Goal: Task Accomplishment & Management: Complete application form

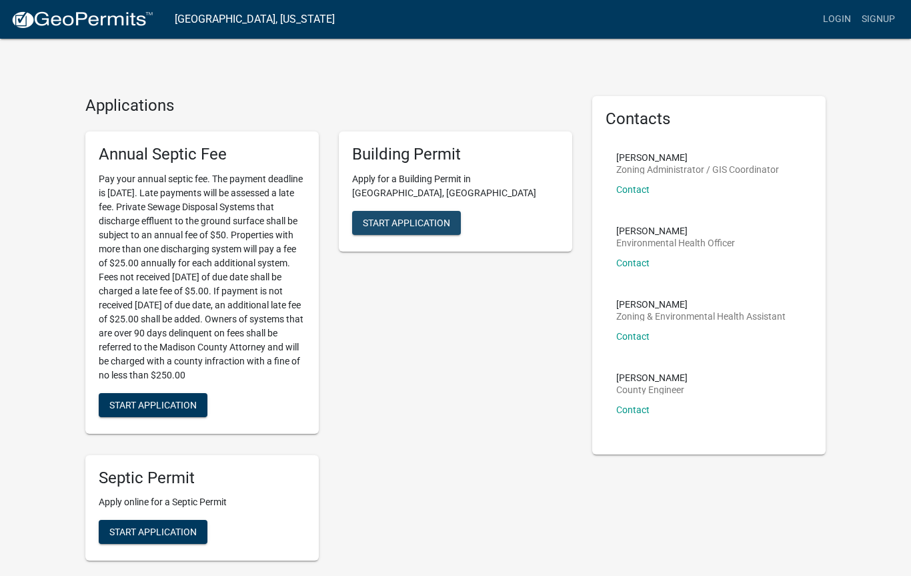
click at [402, 211] on button "Start Application" at bounding box center [406, 223] width 109 height 24
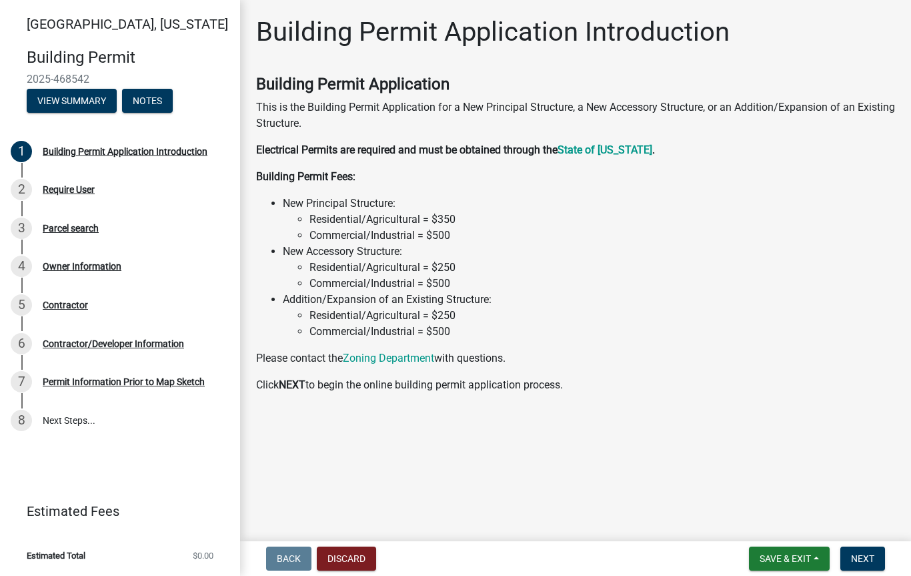
click at [302, 255] on li "New Accessory Structure: Residential/Agricultural = $250 Commercial/Industrial …" at bounding box center [589, 267] width 612 height 48
click at [302, 256] on li "New Accessory Structure: Residential/Agricultural = $250 Commercial/Industrial …" at bounding box center [589, 267] width 612 height 48
click at [864, 557] on span "Next" at bounding box center [862, 558] width 23 height 11
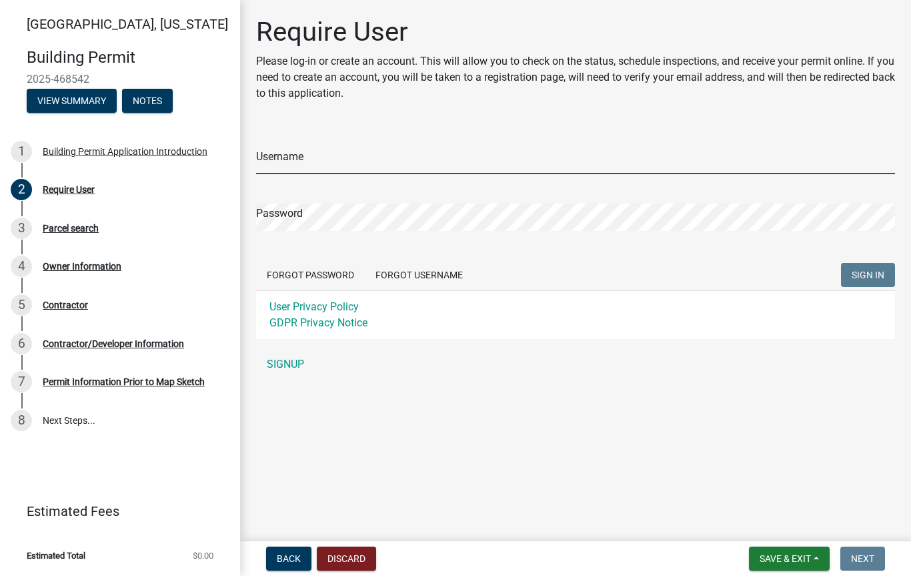
click at [418, 153] on input "Username" at bounding box center [575, 160] width 639 height 27
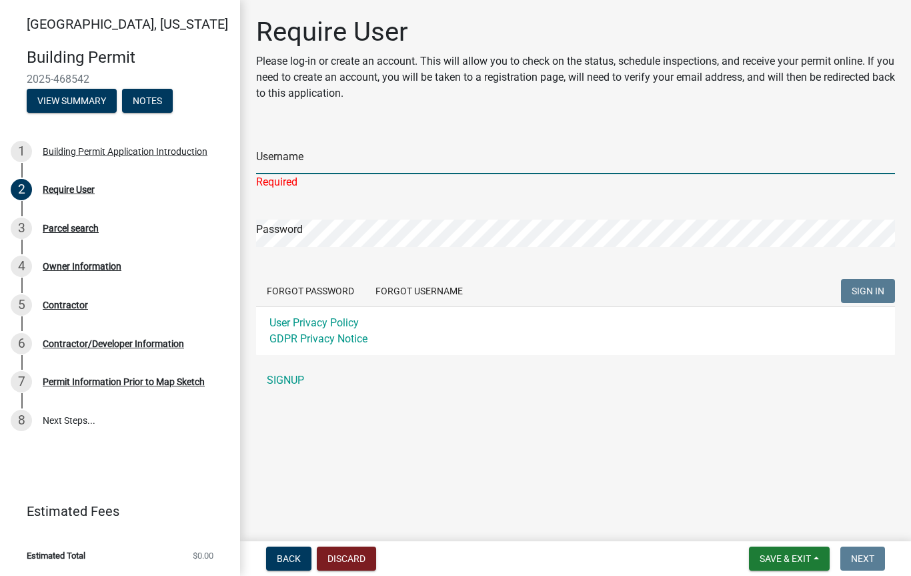
click at [340, 157] on input "Username" at bounding box center [575, 160] width 639 height 27
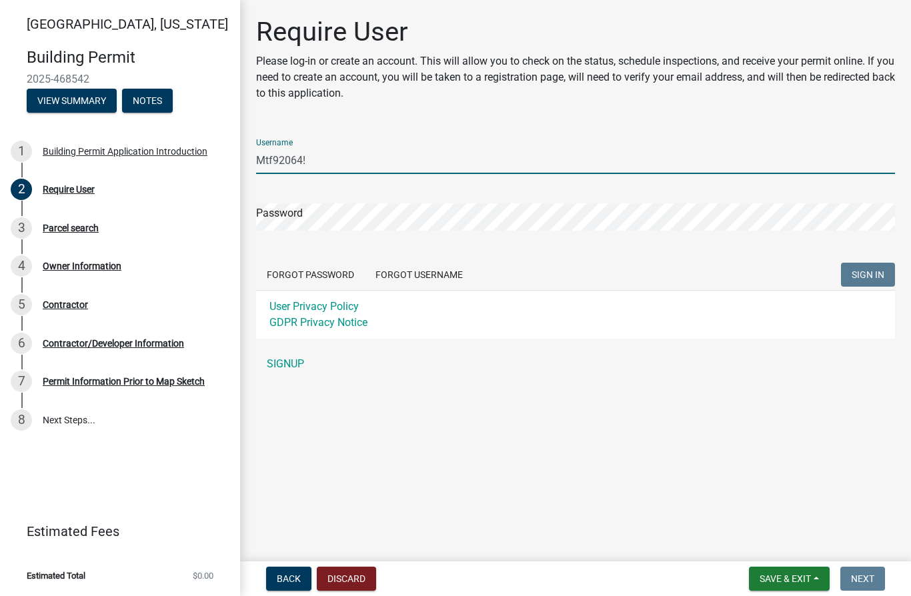
type input "Mtf92064!"
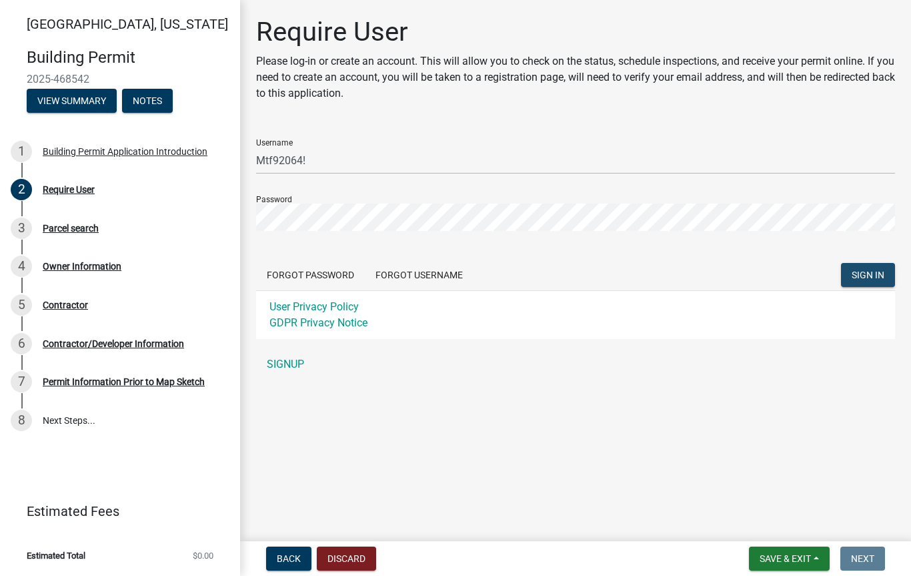
click at [867, 274] on span "SIGN IN" at bounding box center [868, 274] width 33 height 11
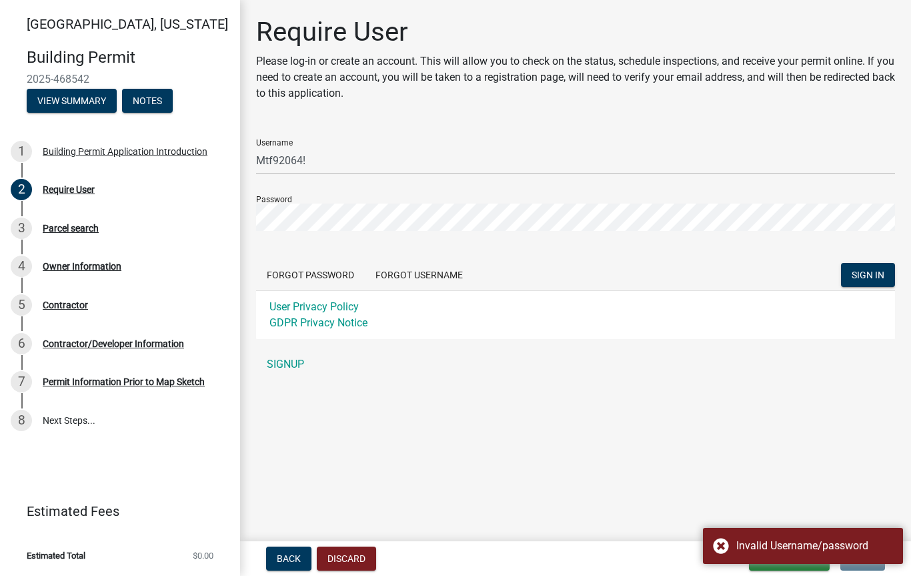
click at [776, 532] on div "Invalid Username/password" at bounding box center [803, 546] width 200 height 36
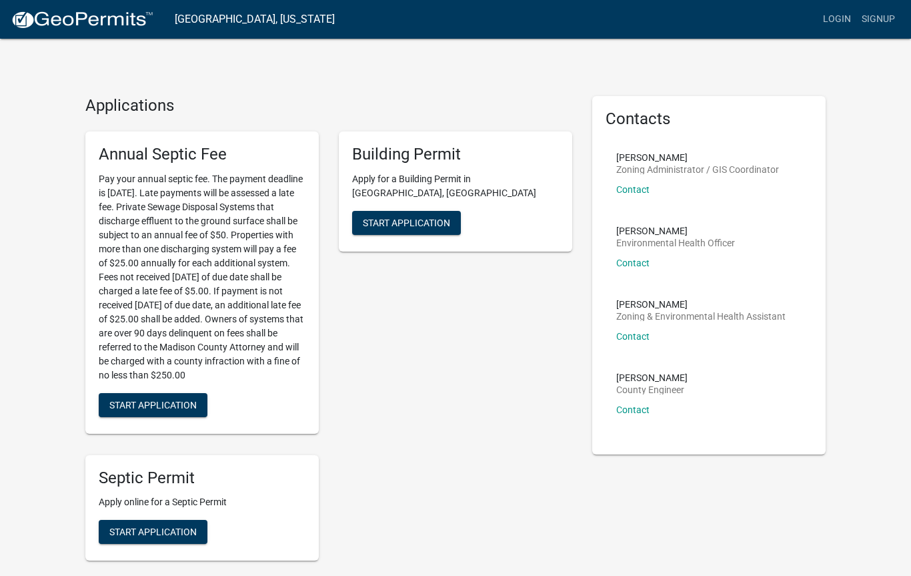
click at [408, 217] on span "Start Application" at bounding box center [406, 222] width 87 height 11
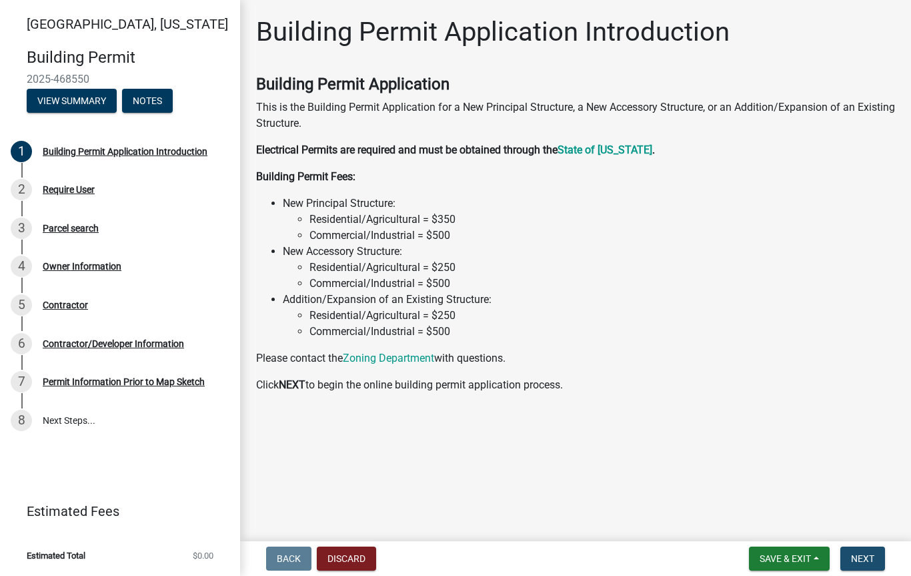
click at [863, 554] on span "Next" at bounding box center [862, 558] width 23 height 11
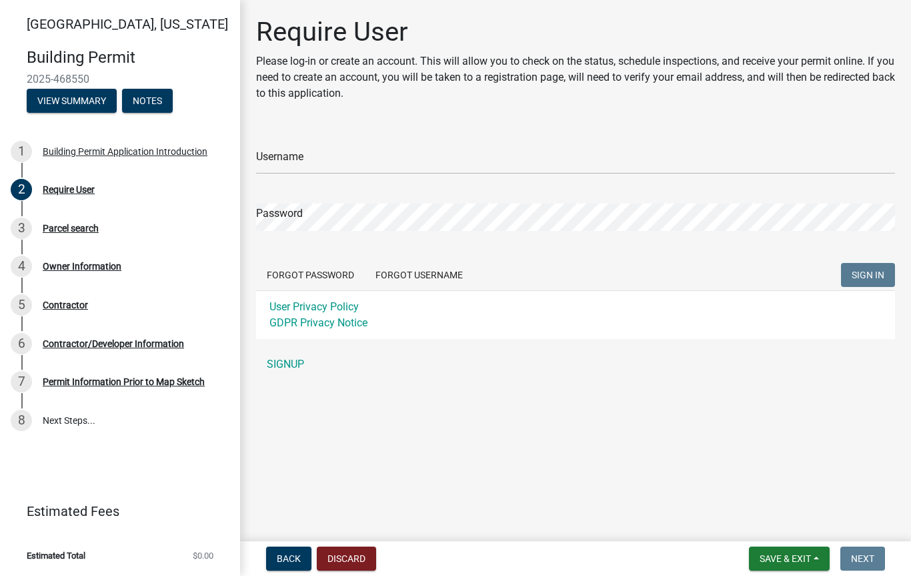
click at [408, 58] on p "Please log-in or create an account. This will allow you to check on the status,…" at bounding box center [575, 77] width 639 height 48
click at [382, 65] on p "Please log-in or create an account. This will allow you to check on the status,…" at bounding box center [575, 77] width 639 height 48
click at [442, 66] on p "Please log-in or create an account. This will allow you to check on the status,…" at bounding box center [575, 77] width 639 height 48
click at [472, 71] on p "Please log-in or create an account. This will allow you to check on the status,…" at bounding box center [575, 77] width 639 height 48
click at [291, 366] on link "SIGNUP" at bounding box center [575, 364] width 639 height 27
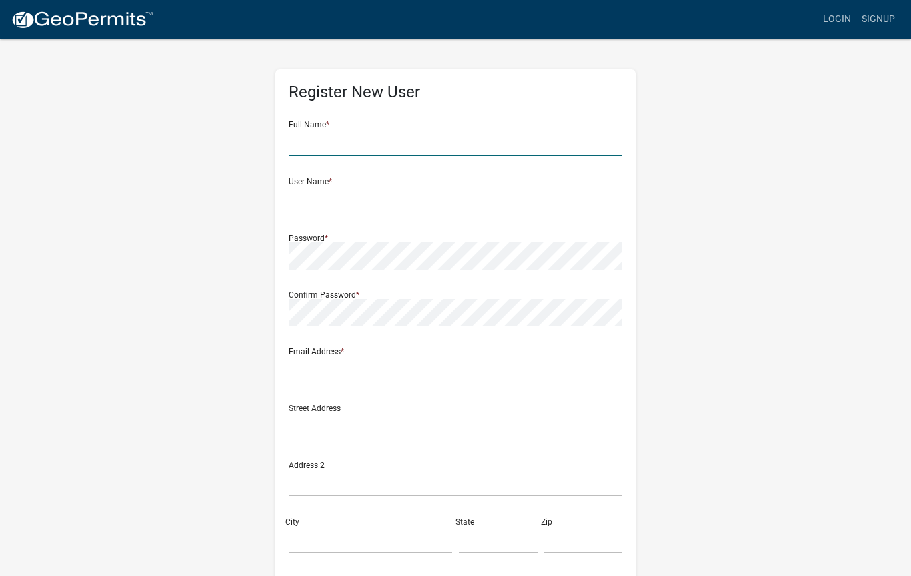
click at [390, 129] on input "text" at bounding box center [455, 142] width 333 height 27
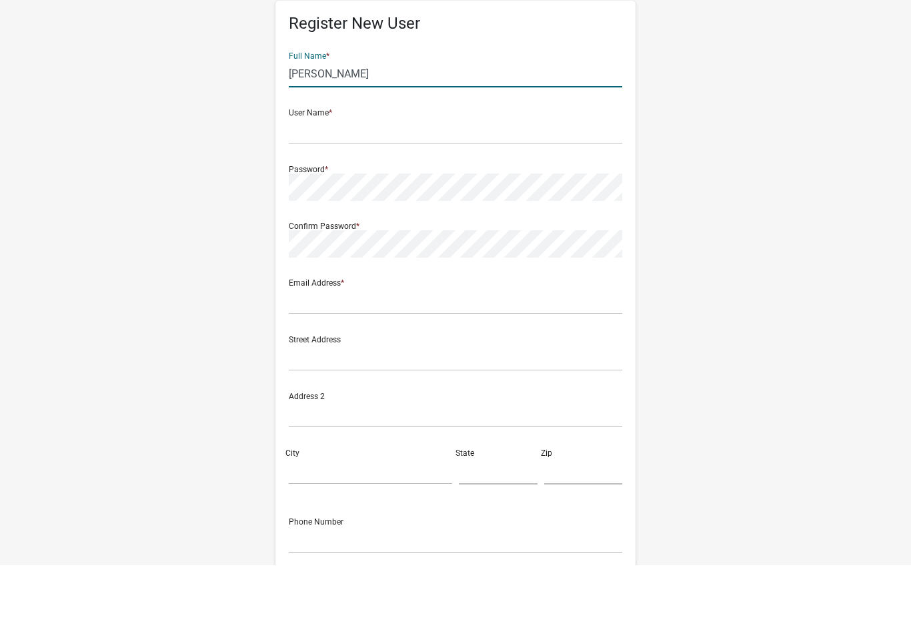
type input "Mark T. Figueroa"
click at [307, 185] on input "text" at bounding box center [455, 198] width 333 height 27
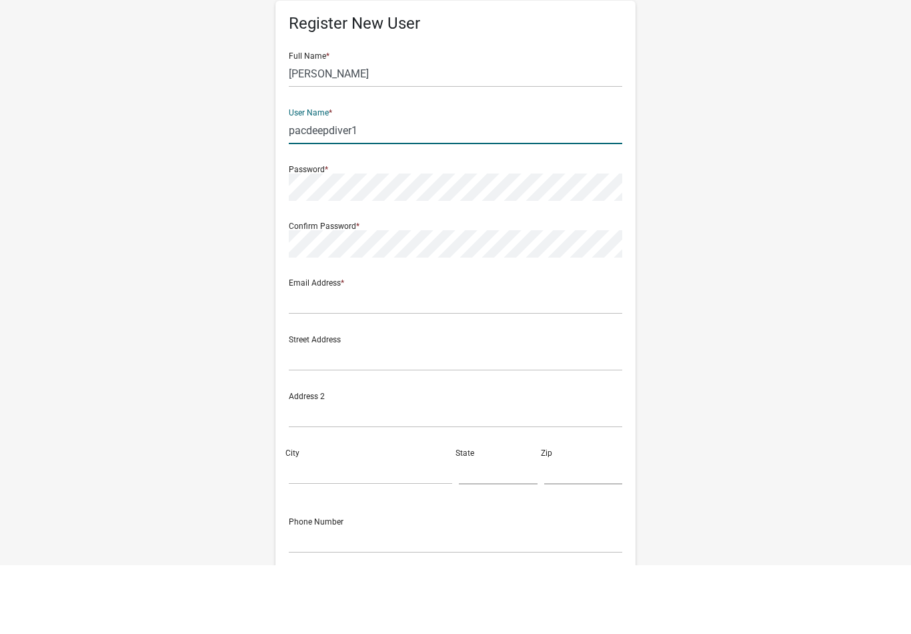
type input "pacdeepdiver1"
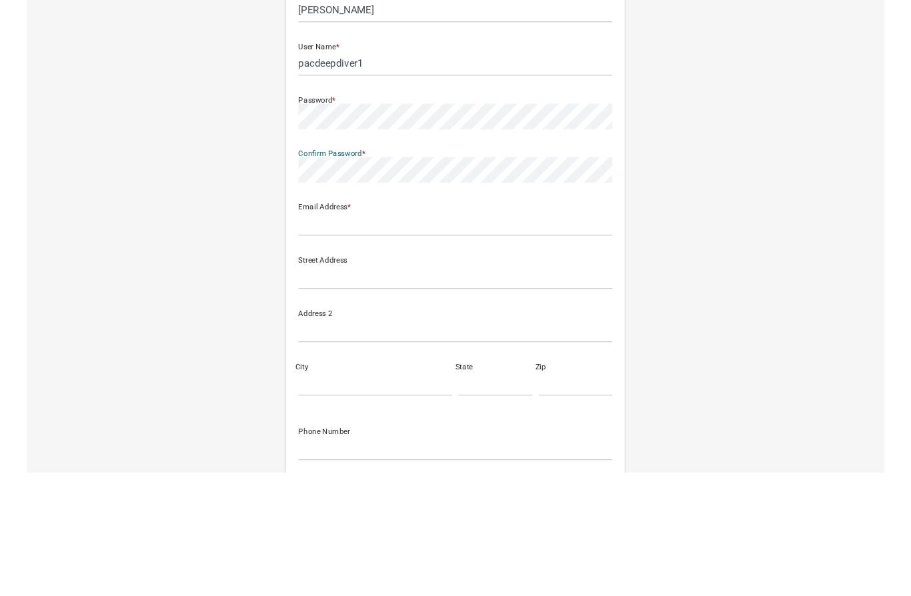
scroll to position [131, 0]
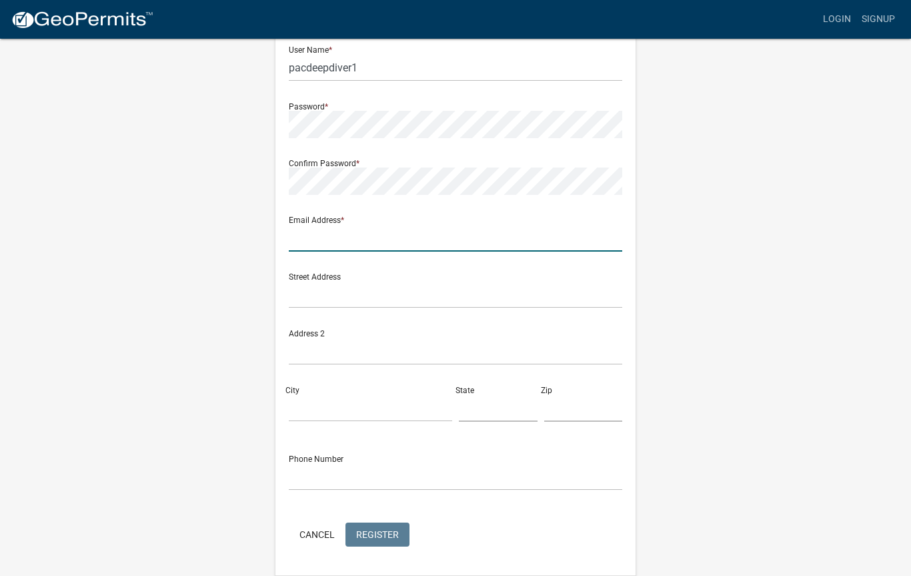
click at [311, 232] on input "text" at bounding box center [455, 237] width 333 height 27
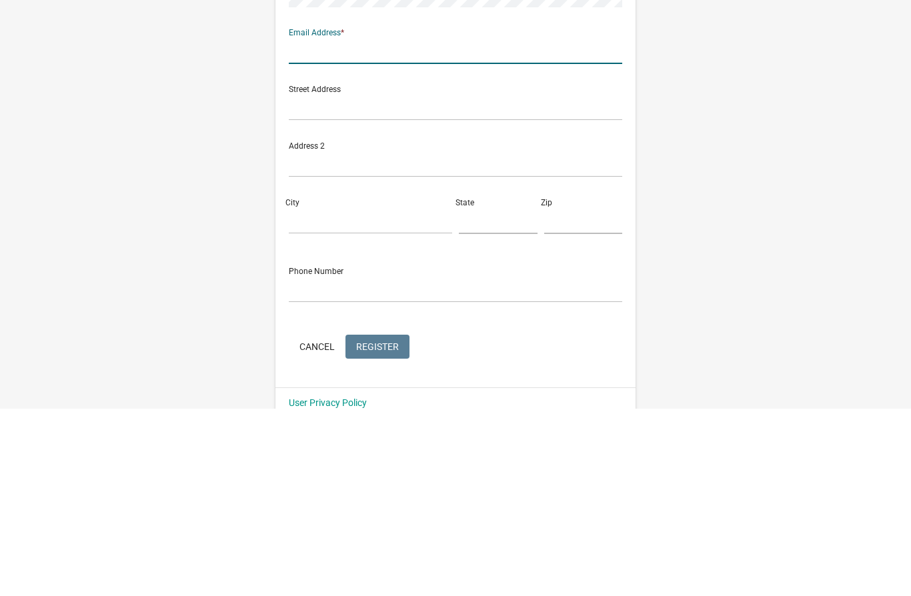
type input "pacdeepdiver@gmail.com"
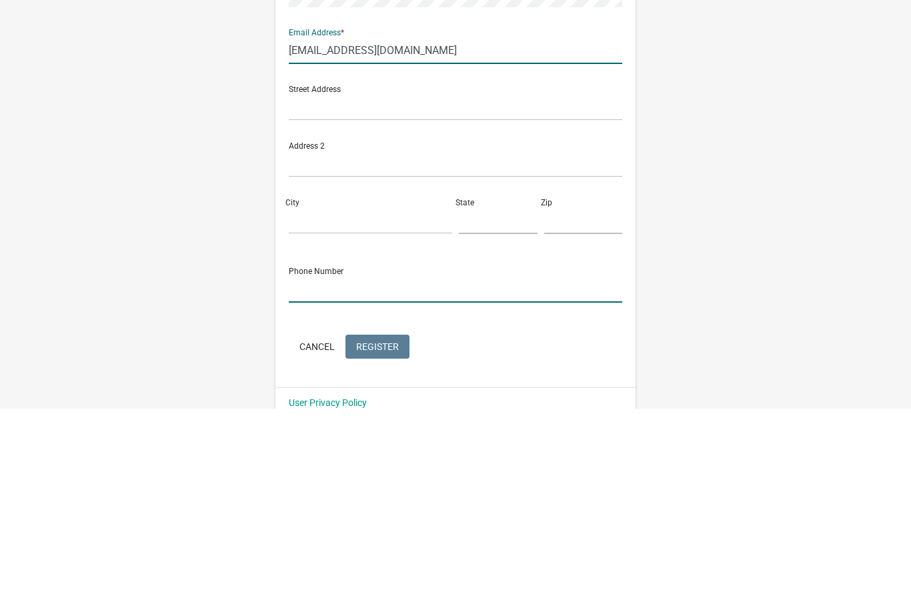
type input "5154193667"
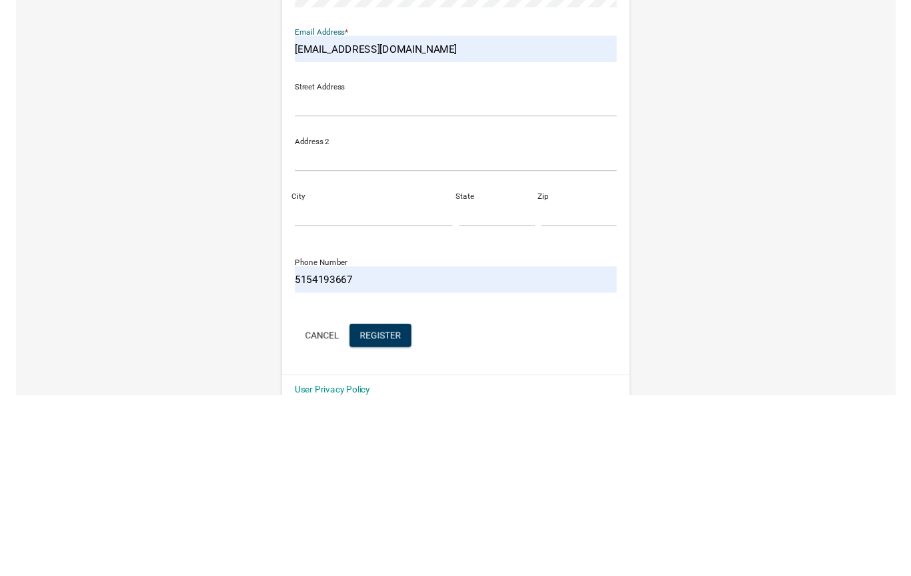
scroll to position [168, 0]
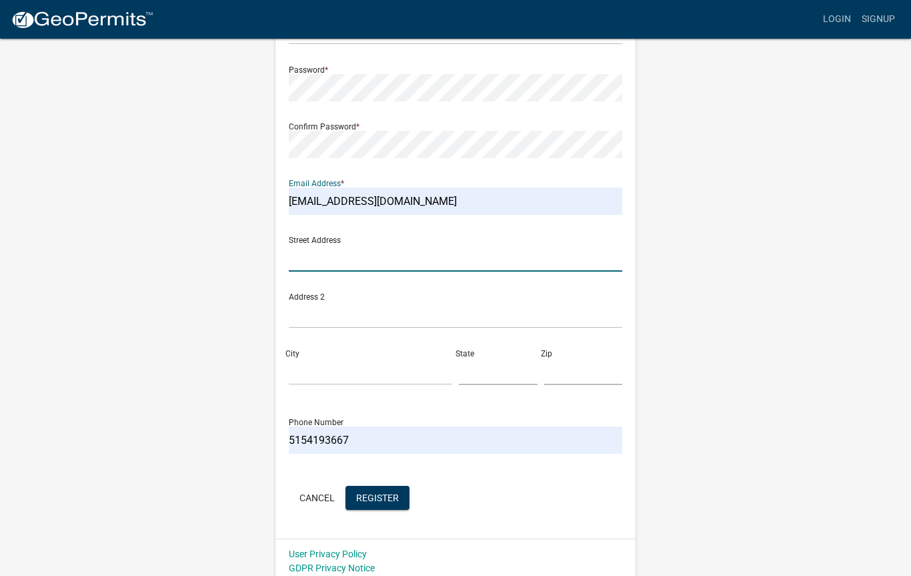
click at [301, 249] on input "text" at bounding box center [455, 257] width 333 height 27
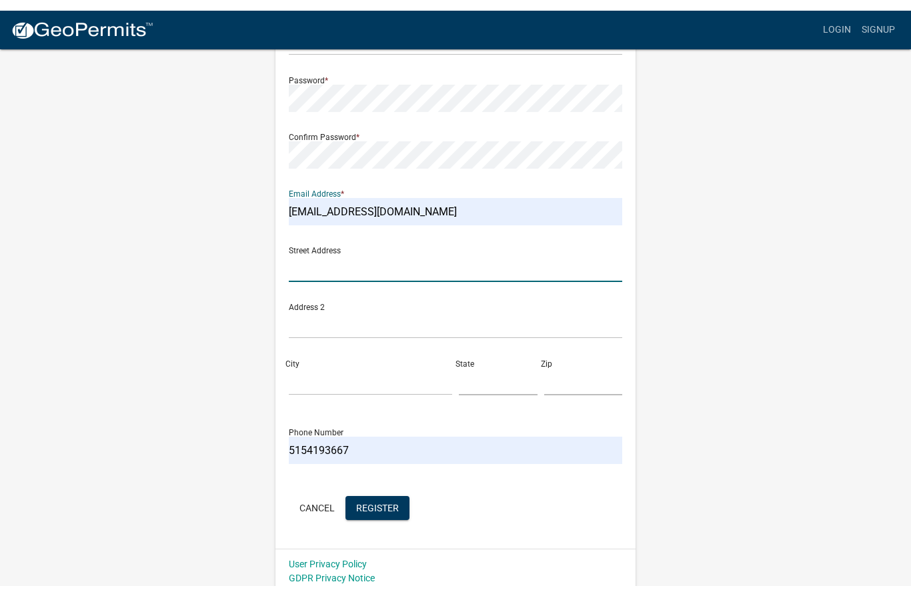
scroll to position [154, 0]
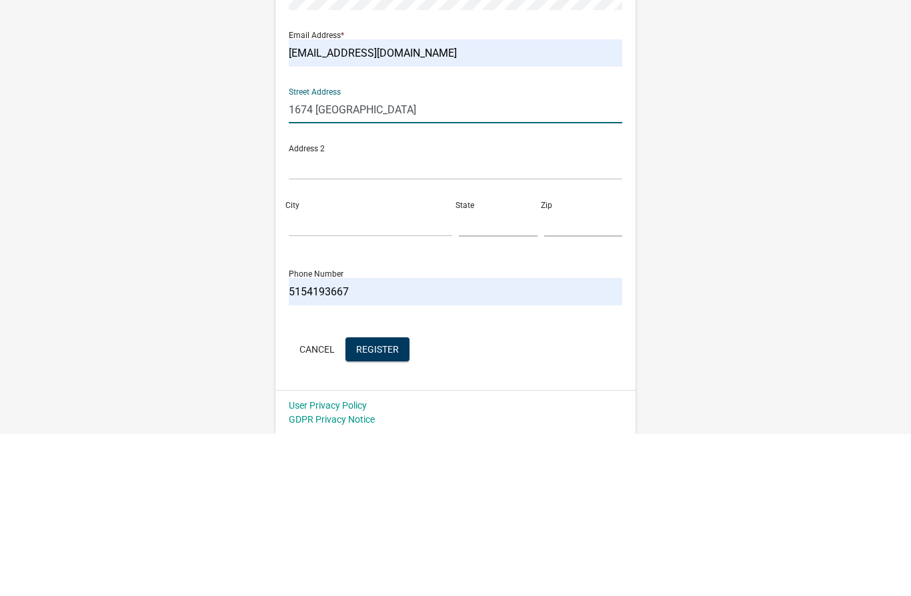
type input "1674 170th St"
click at [308, 372] on input "City" at bounding box center [370, 385] width 163 height 27
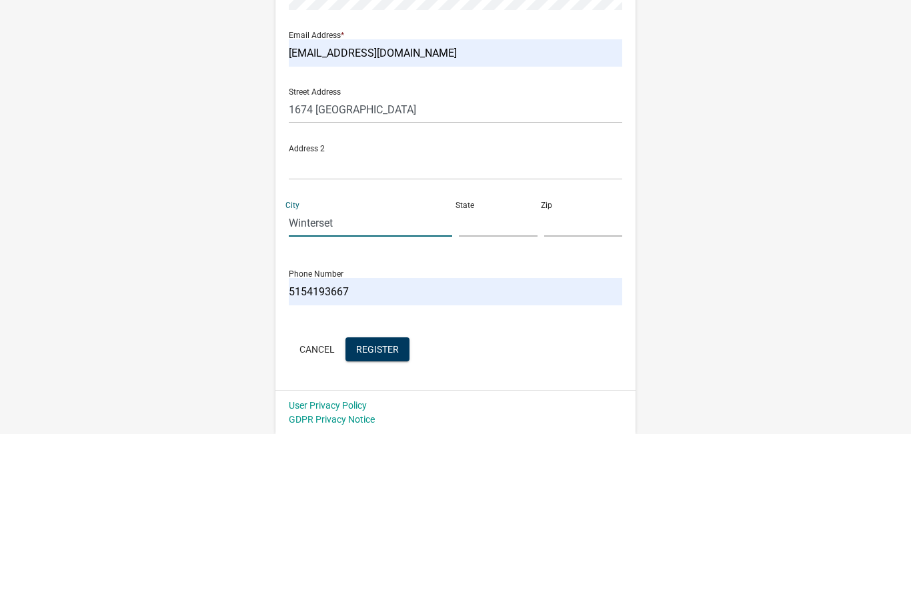
type input "Winterset"
click at [475, 372] on input "text" at bounding box center [498, 385] width 79 height 27
type input "Iowa"
click at [563, 372] on input "text" at bounding box center [583, 385] width 79 height 27
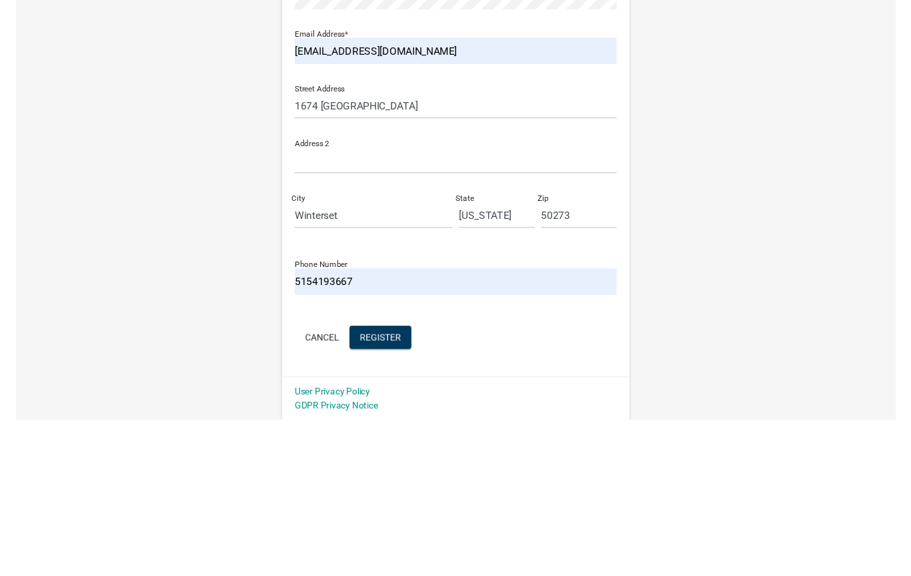
scroll to position [175, 0]
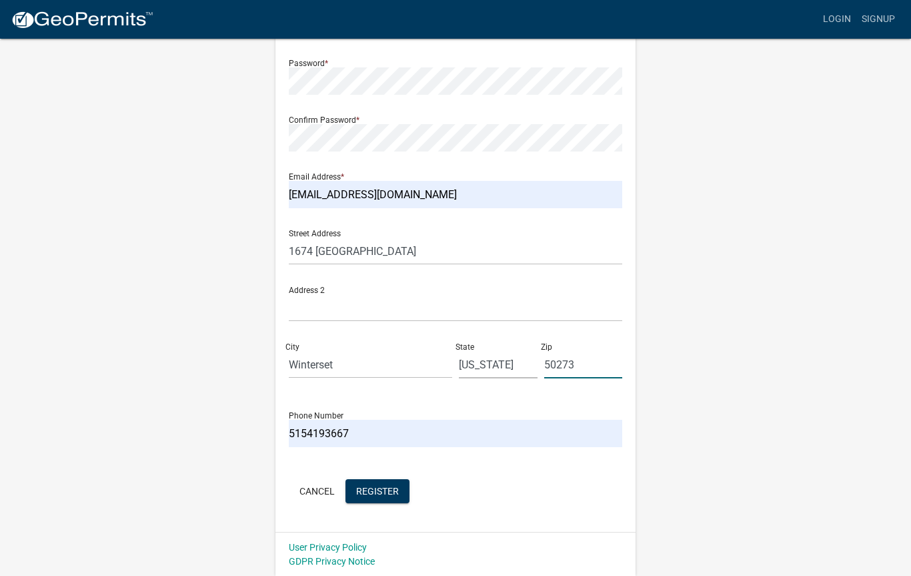
type input "50273"
click at [377, 490] on span "Register" at bounding box center [377, 490] width 43 height 11
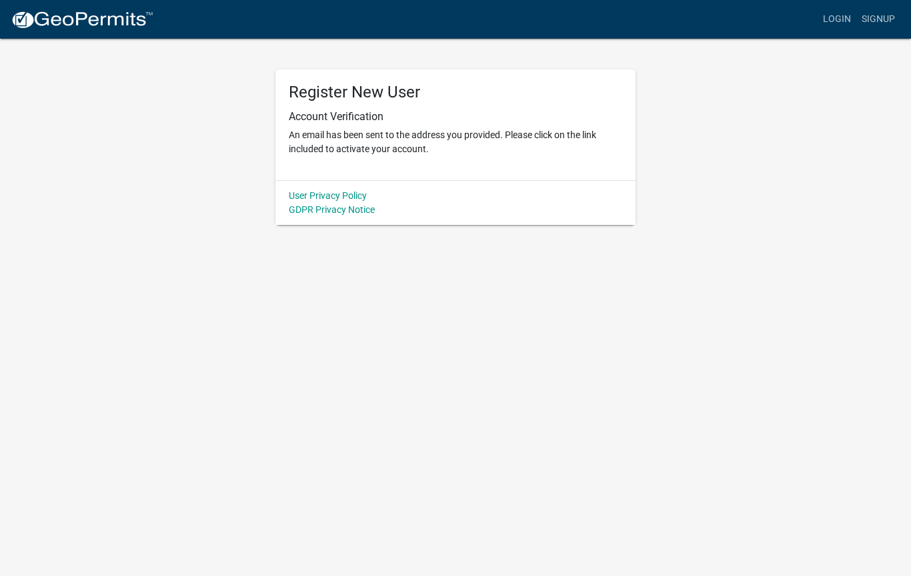
scroll to position [0, 0]
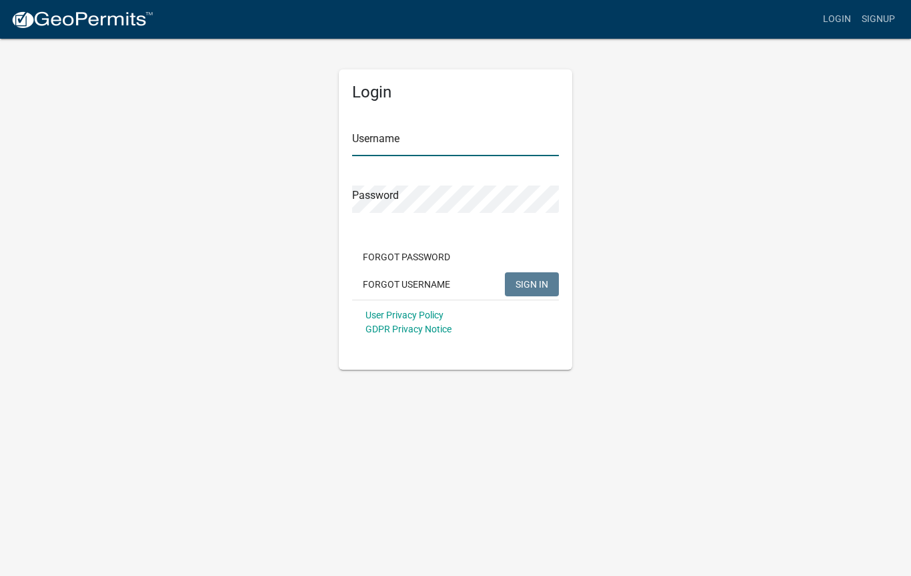
click at [413, 140] on input "Username" at bounding box center [455, 142] width 207 height 27
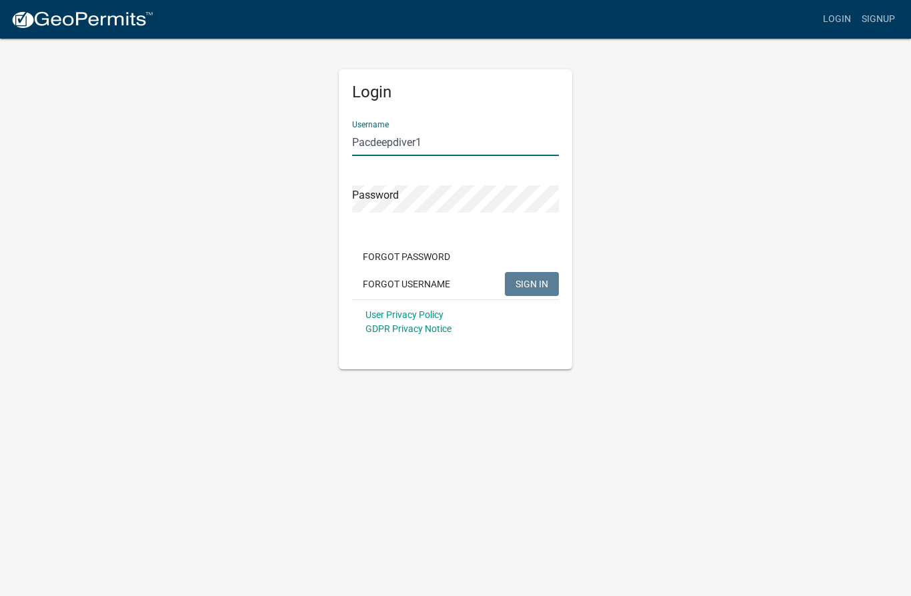
type input "Pacdeepdiver1"
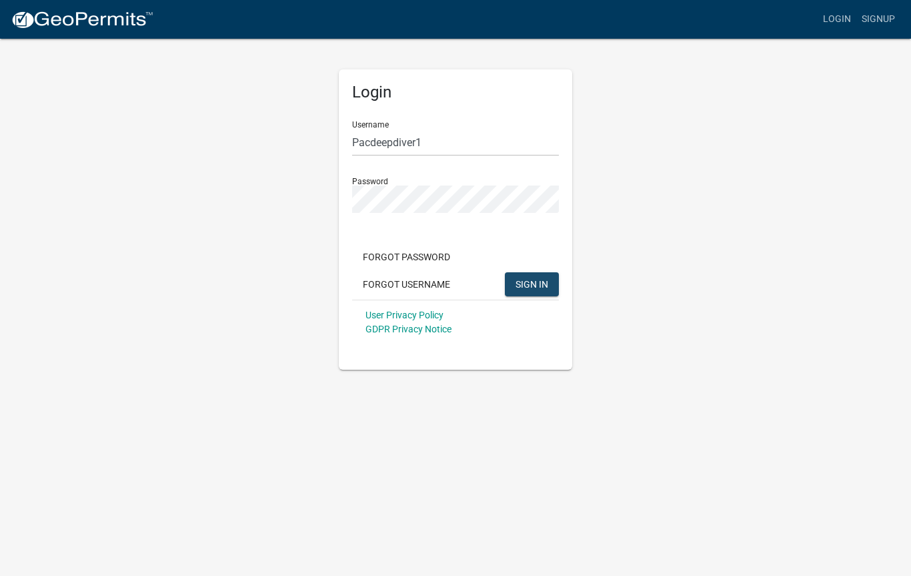
click at [531, 280] on span "SIGN IN" at bounding box center [532, 283] width 33 height 11
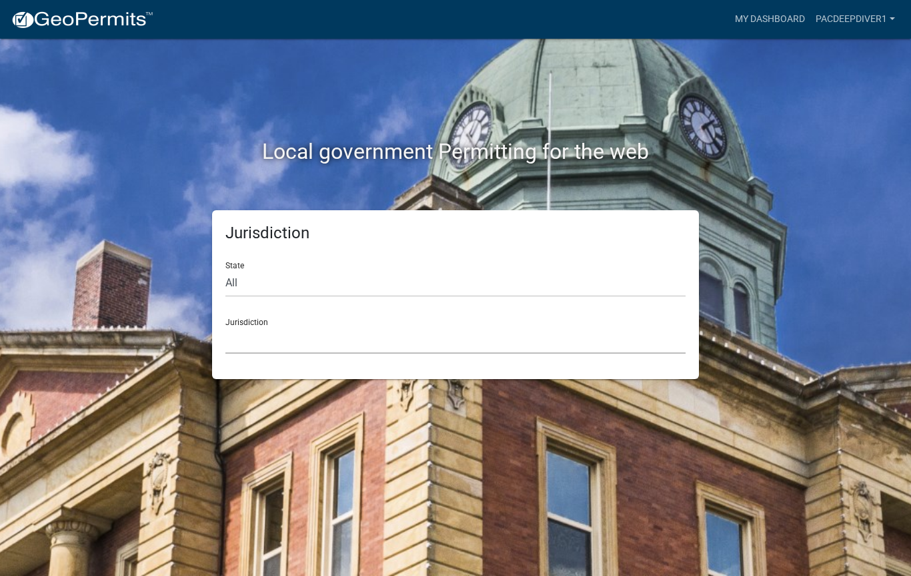
click at [308, 333] on select "Custer County, Colorado Cook County, Georgia Crawford County, Georgia Gilmer Co…" at bounding box center [455, 339] width 460 height 27
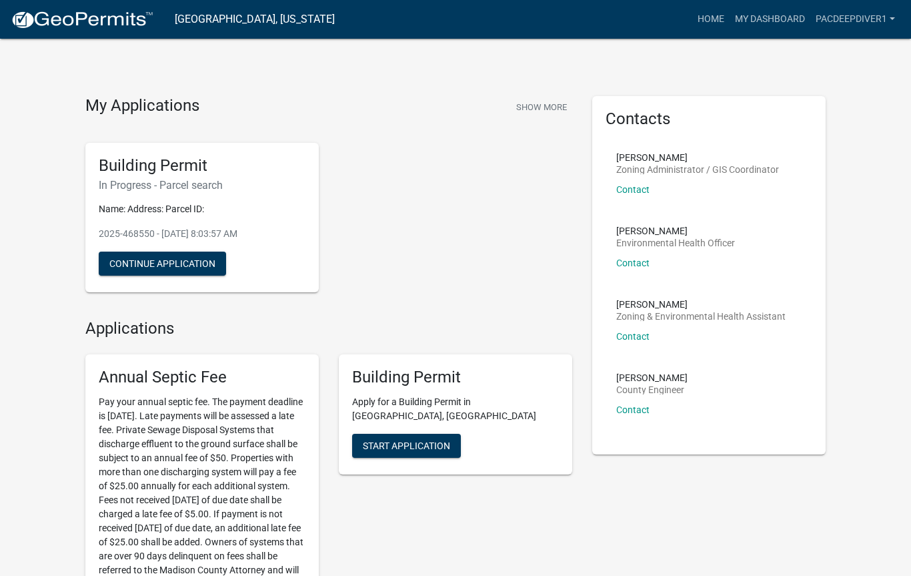
click at [413, 440] on span "Start Application" at bounding box center [406, 445] width 87 height 11
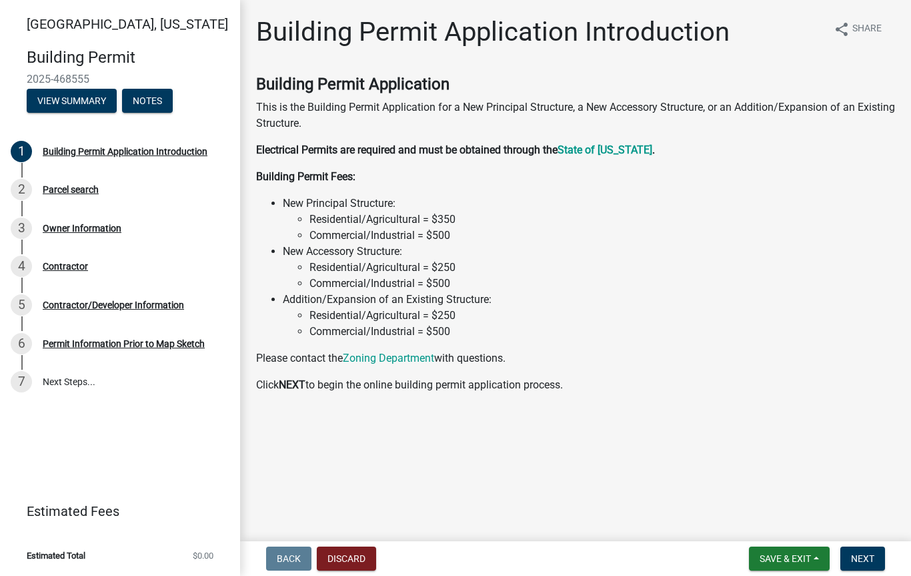
click at [301, 249] on li "New Accessory Structure: Residential/Agricultural = $250 Commercial/Industrial …" at bounding box center [589, 267] width 612 height 48
click at [344, 261] on li "Residential/Agricultural = $250" at bounding box center [602, 267] width 586 height 16
click at [870, 560] on span "Next" at bounding box center [862, 558] width 23 height 11
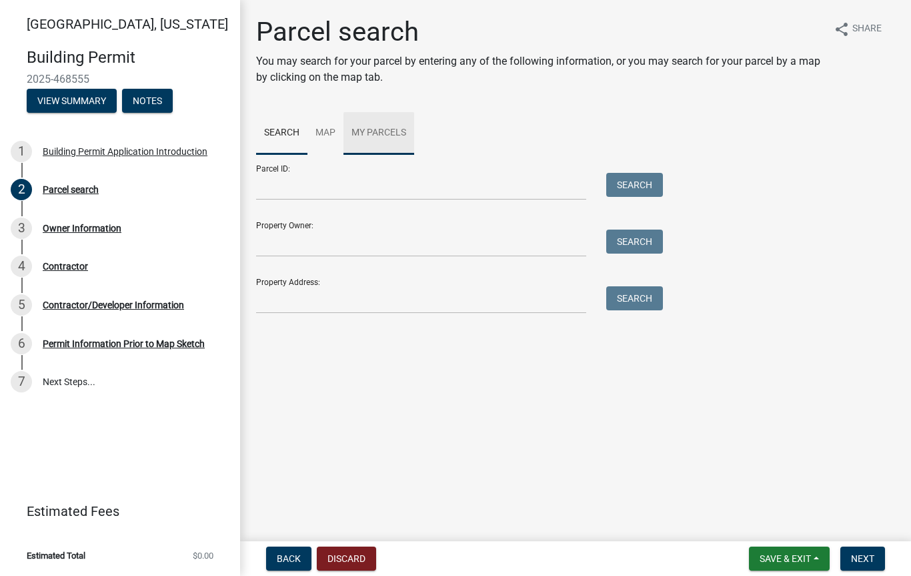
click at [382, 126] on link "My Parcels" at bounding box center [378, 133] width 71 height 43
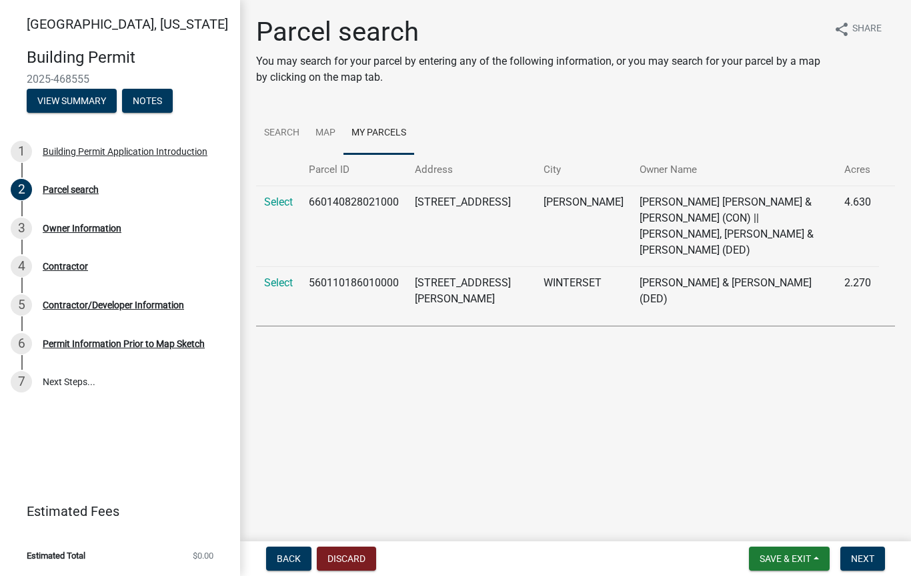
click at [464, 209] on td "2942 HOMESTEAD AVE" at bounding box center [471, 225] width 129 height 81
click at [438, 205] on td "2942 HOMESTEAD AVE" at bounding box center [471, 225] width 129 height 81
click at [441, 169] on th "Address" at bounding box center [471, 169] width 129 height 31
click at [283, 197] on link "Select" at bounding box center [278, 201] width 29 height 13
click at [437, 167] on th "Address" at bounding box center [471, 169] width 129 height 31
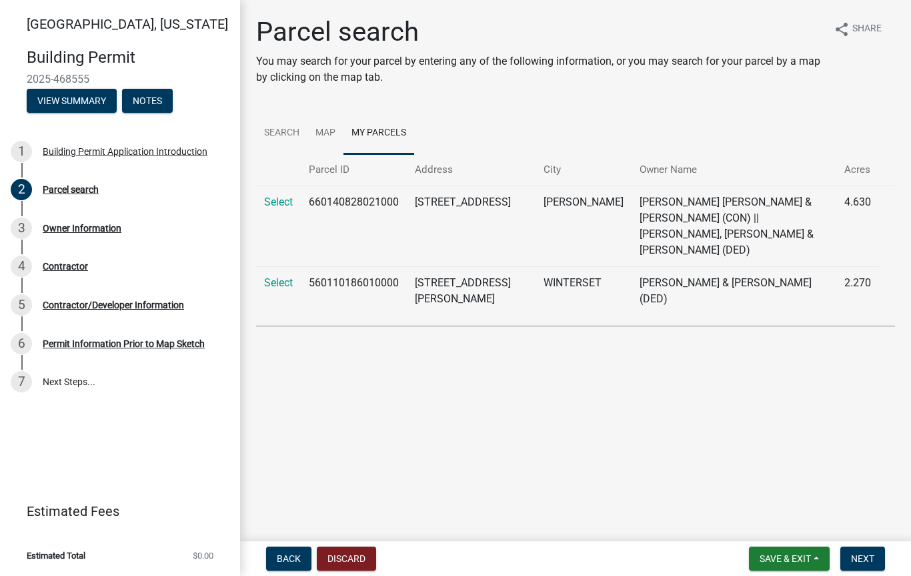
click at [432, 165] on th "Address" at bounding box center [471, 169] width 129 height 31
click at [430, 215] on td "2942 HOMESTEAD AVE" at bounding box center [471, 225] width 129 height 81
click at [441, 227] on td "2942 HOMESTEAD AVE" at bounding box center [471, 225] width 129 height 81
click at [283, 198] on link "Select" at bounding box center [278, 201] width 29 height 13
click at [862, 554] on span "Next" at bounding box center [862, 558] width 23 height 11
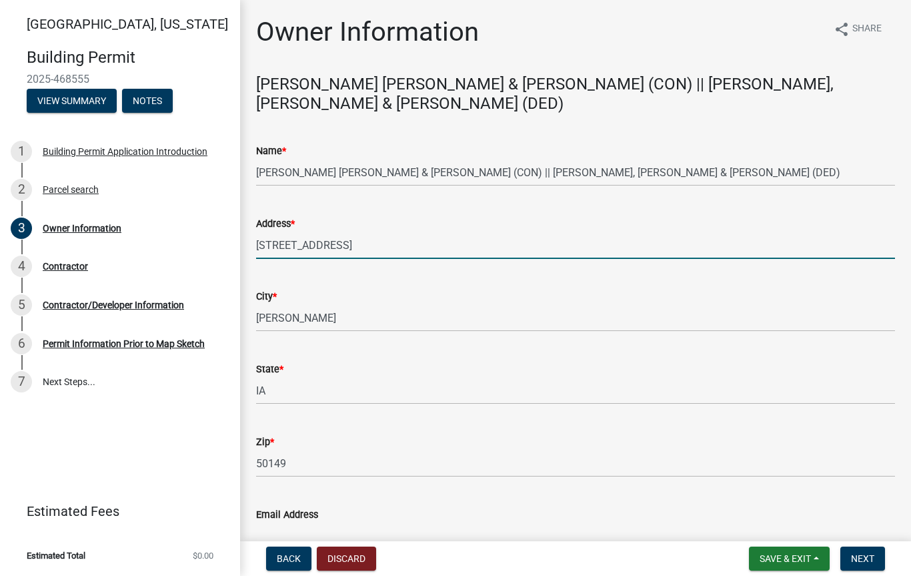
click at [387, 231] on input "2942 HOMESTEAD AVE" at bounding box center [575, 244] width 639 height 27
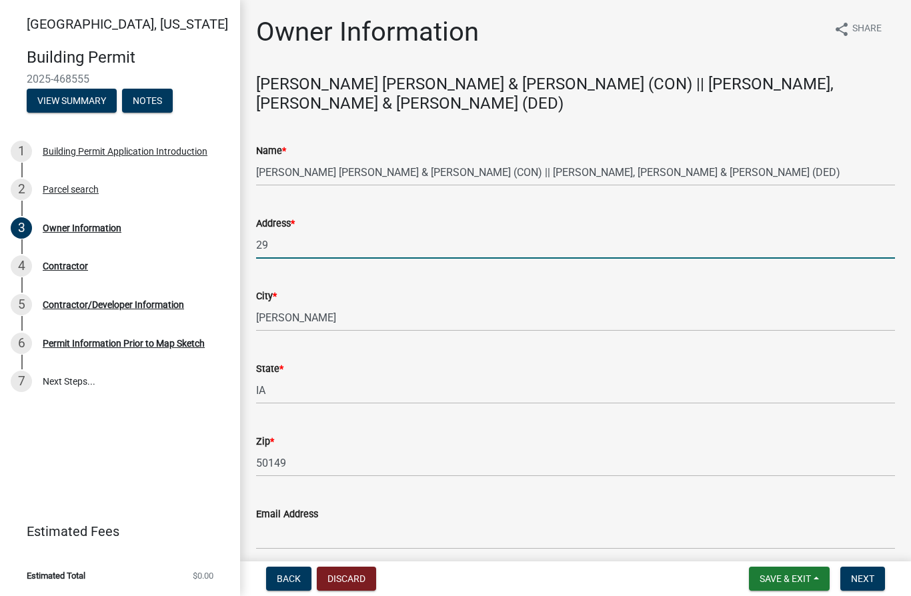
type input "2"
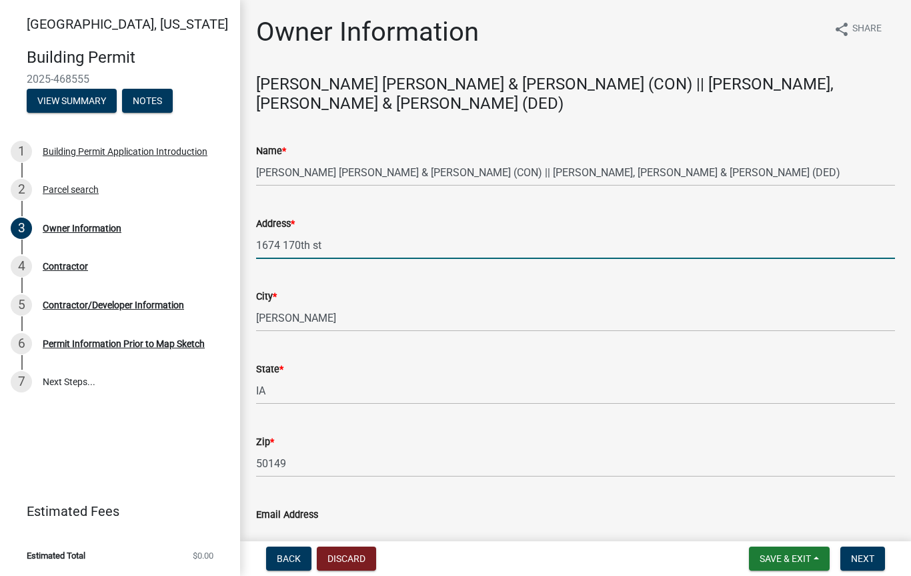
type input "1674 170th st"
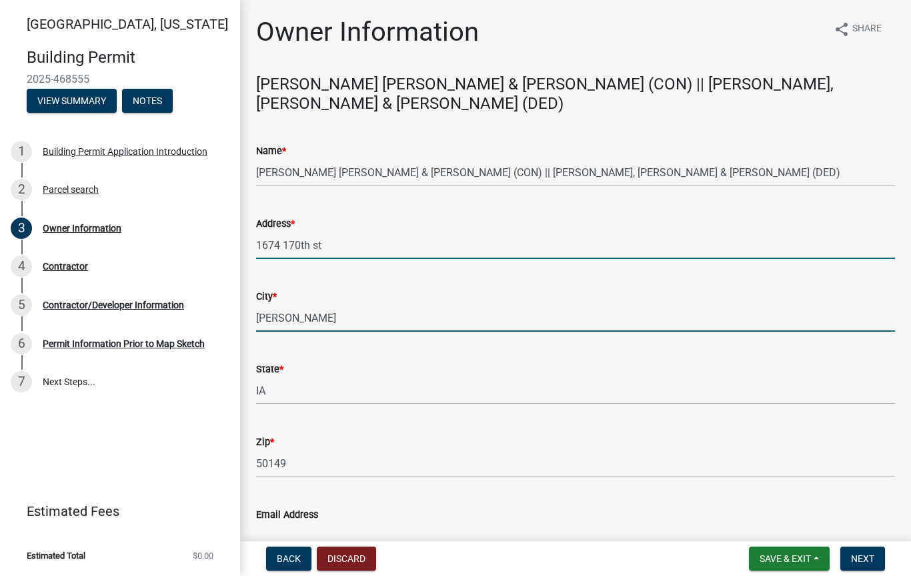
click at [321, 304] on input "LORIMOR" at bounding box center [575, 317] width 639 height 27
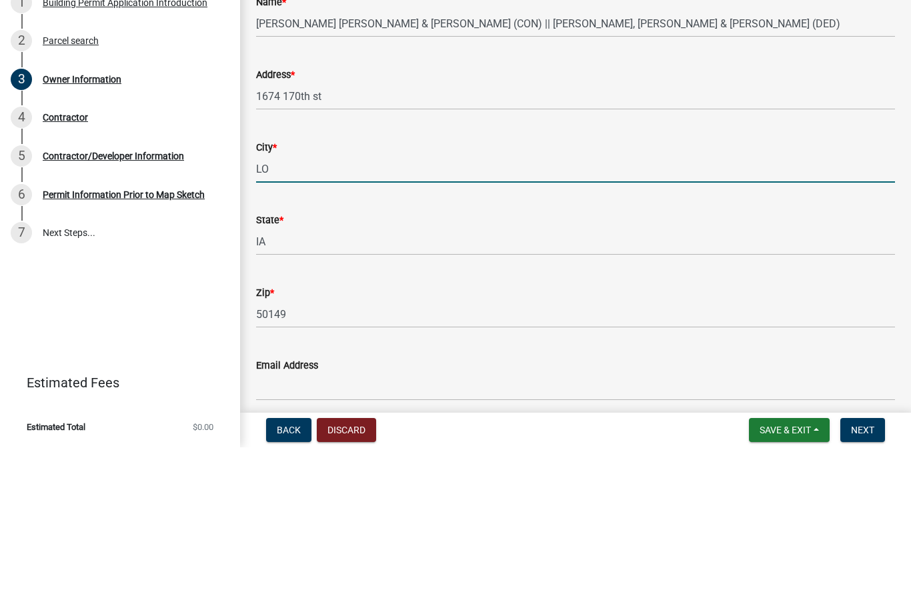
type input "L"
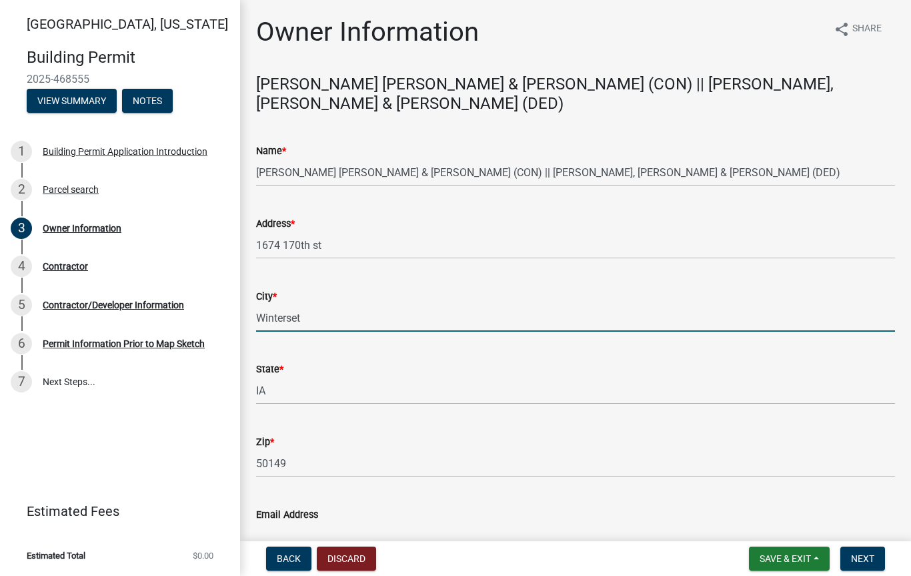
type input "Winterset"
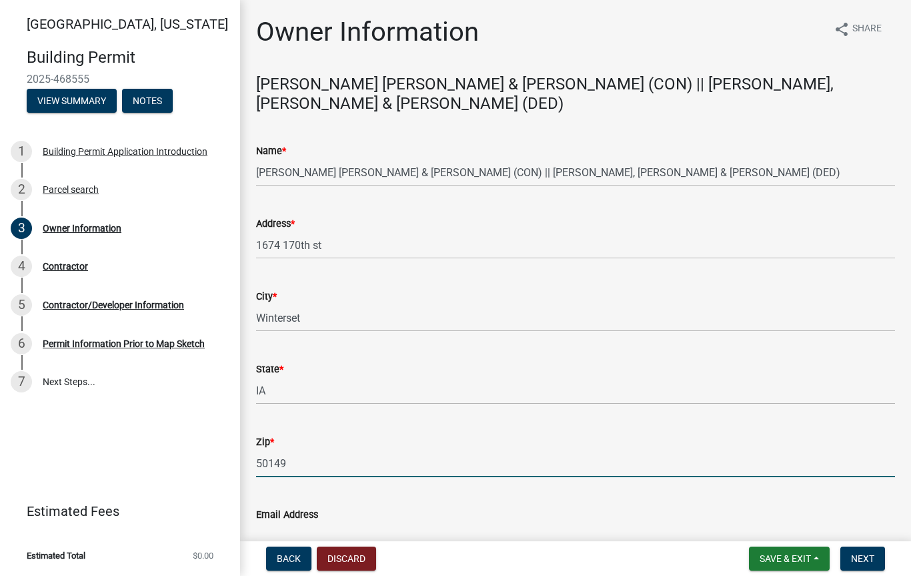
click at [295, 450] on input "50149" at bounding box center [575, 463] width 639 height 27
type input "50273"
click at [860, 557] on span "Next" at bounding box center [862, 558] width 23 height 11
click at [860, 548] on button "Next" at bounding box center [862, 558] width 45 height 24
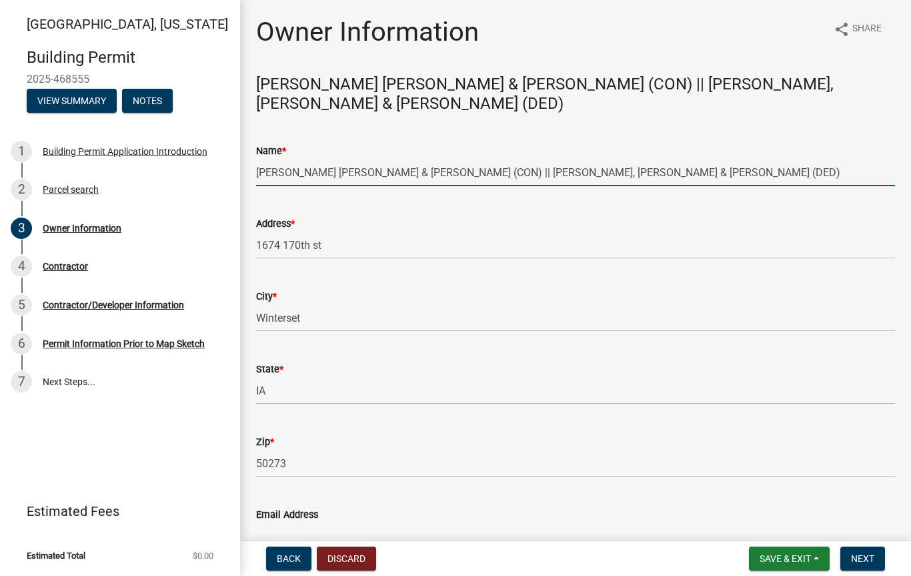
click at [663, 159] on input "LOWRY, JESSICA RAE & JUSTIN FLOYD (CON) || Weeks, Steven R. & Patricia J. (DED)" at bounding box center [575, 172] width 639 height 27
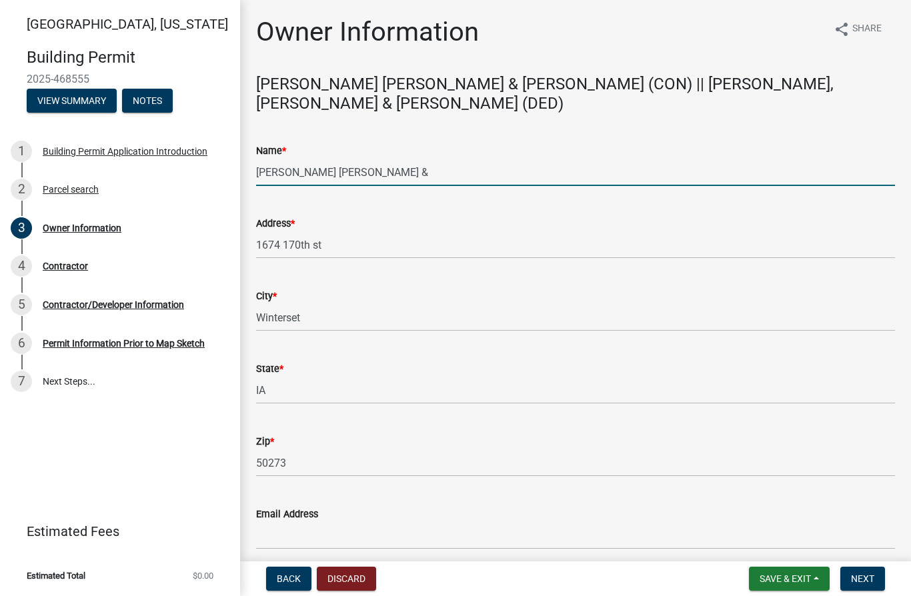
type input "LOWRY,"
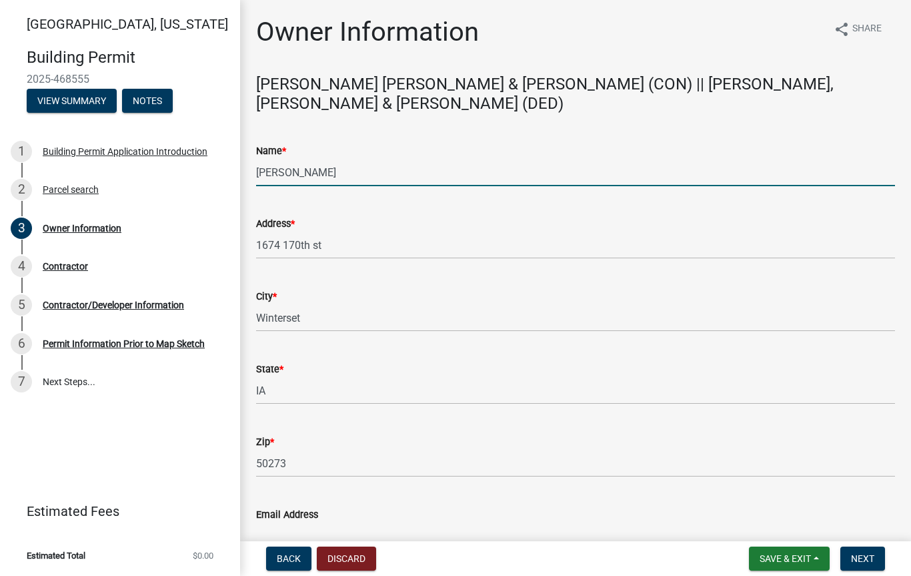
type input "Mark Figueroa"
click at [855, 557] on span "Next" at bounding box center [862, 558] width 23 height 11
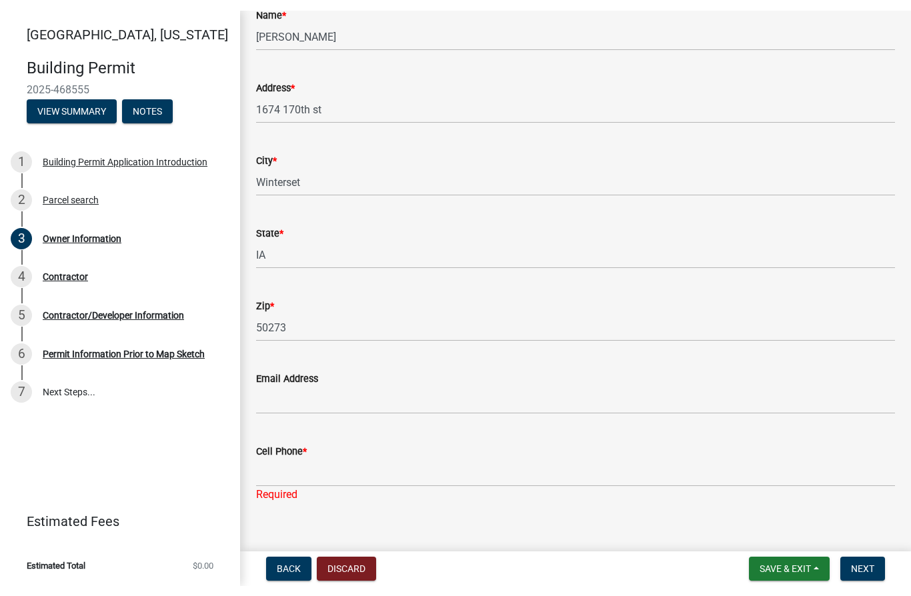
scroll to position [145, 0]
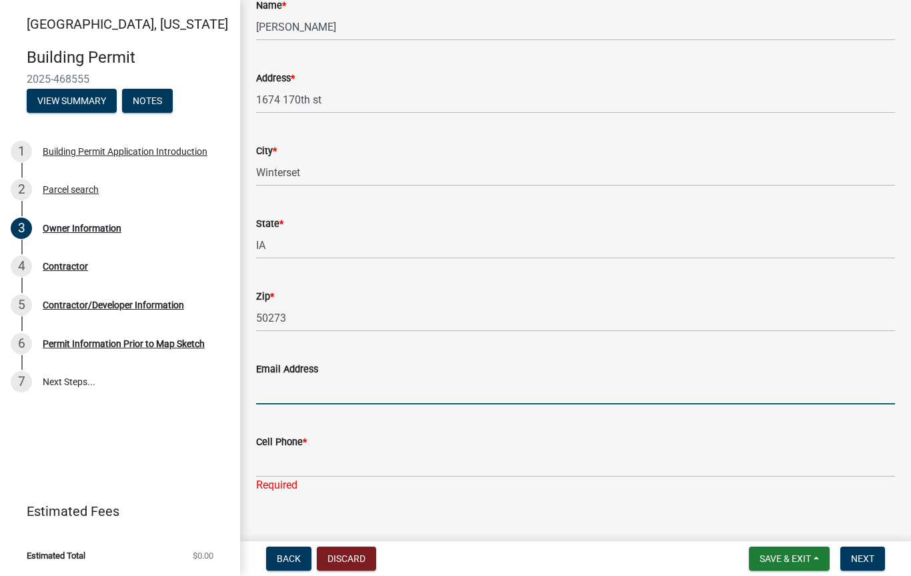
click at [283, 377] on input "Email Address" at bounding box center [575, 390] width 639 height 27
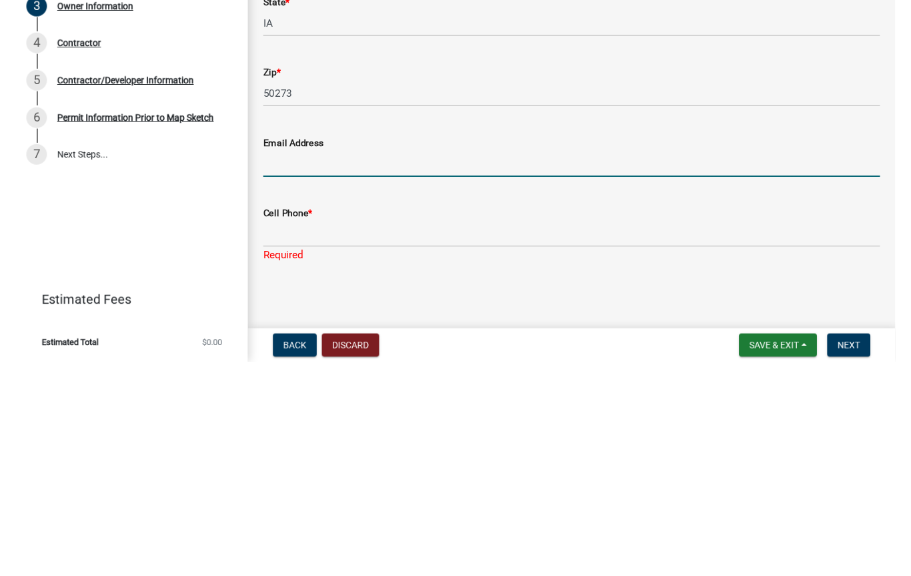
scroll to position [125, 0]
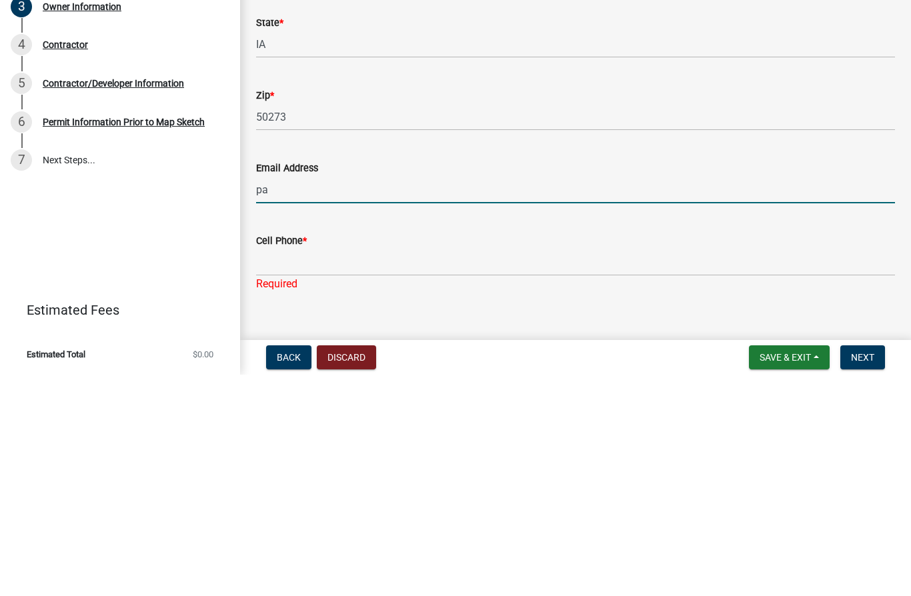
type input "pacdeepdiver@gmail.com"
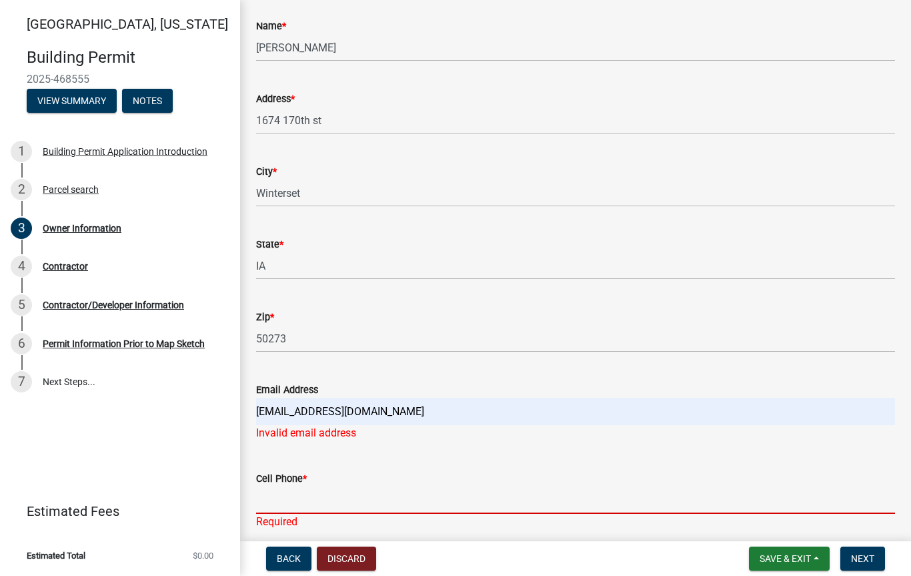
click at [293, 486] on input "Cell Phone *" at bounding box center [575, 499] width 639 height 27
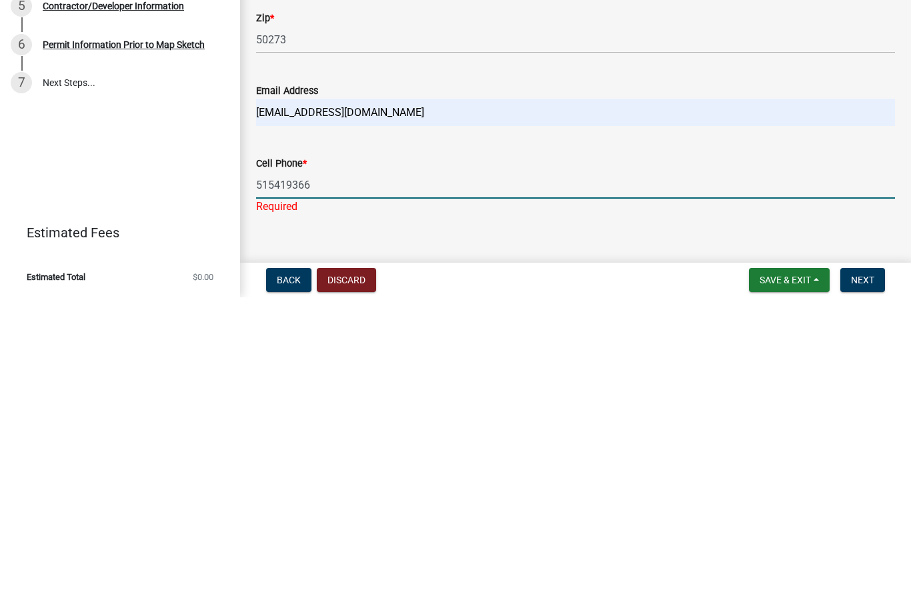
type input "5154193667"
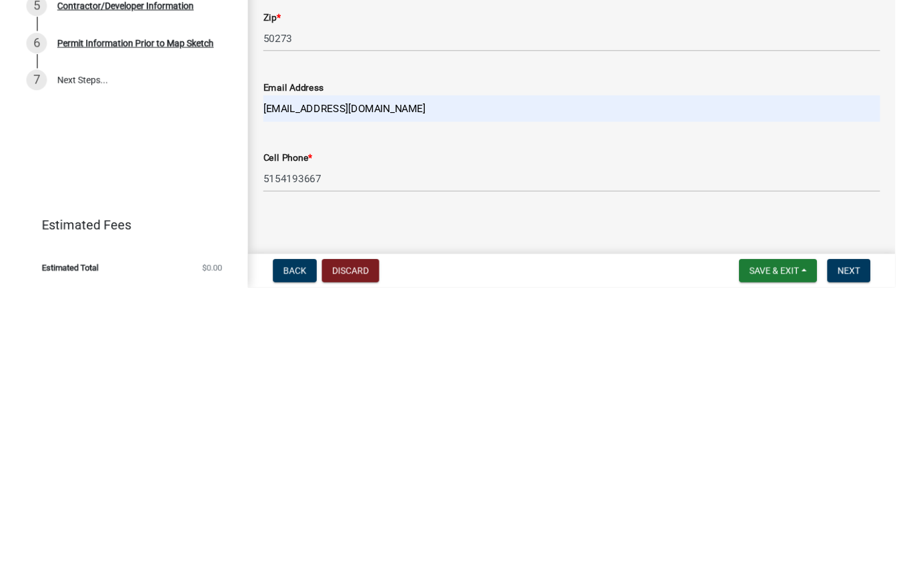
scroll to position [109, 0]
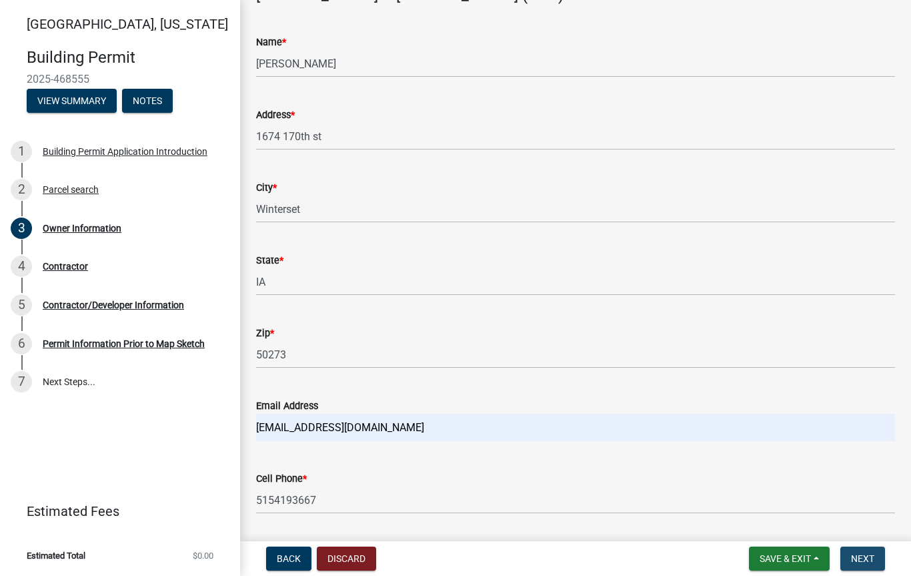
click at [864, 556] on span "Next" at bounding box center [862, 558] width 23 height 11
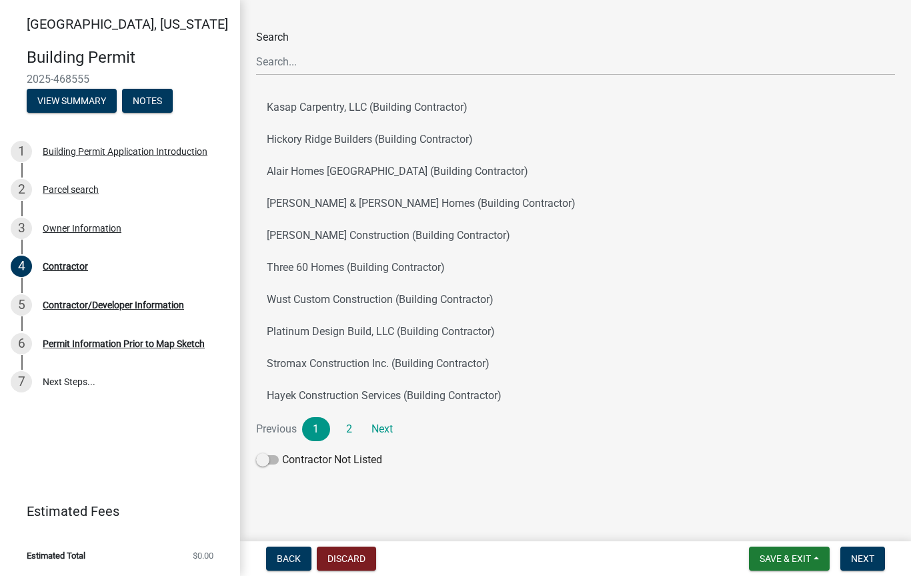
scroll to position [64, 0]
click at [275, 463] on span at bounding box center [267, 459] width 23 height 9
click at [282, 452] on input "Contractor Not Listed" at bounding box center [282, 452] width 0 height 0
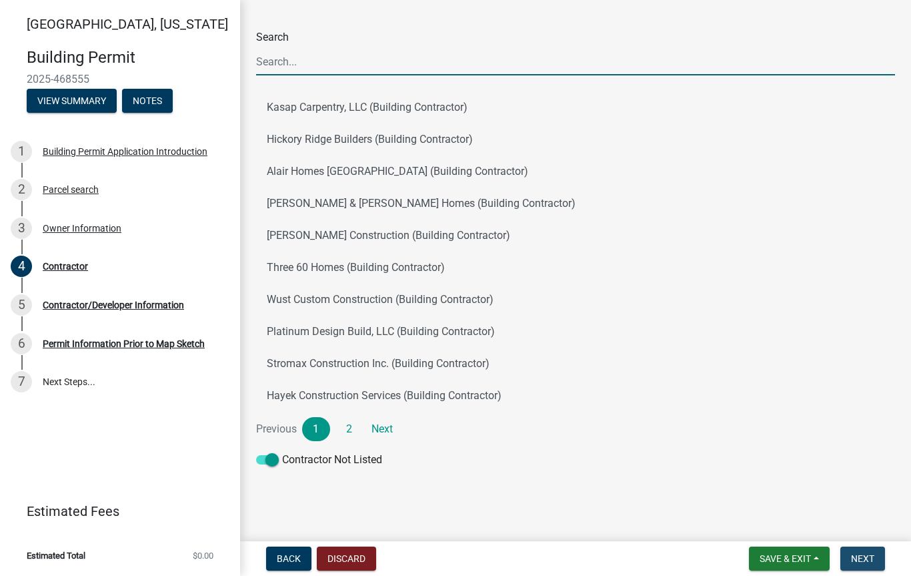
click at [867, 558] on span "Next" at bounding box center [862, 558] width 23 height 11
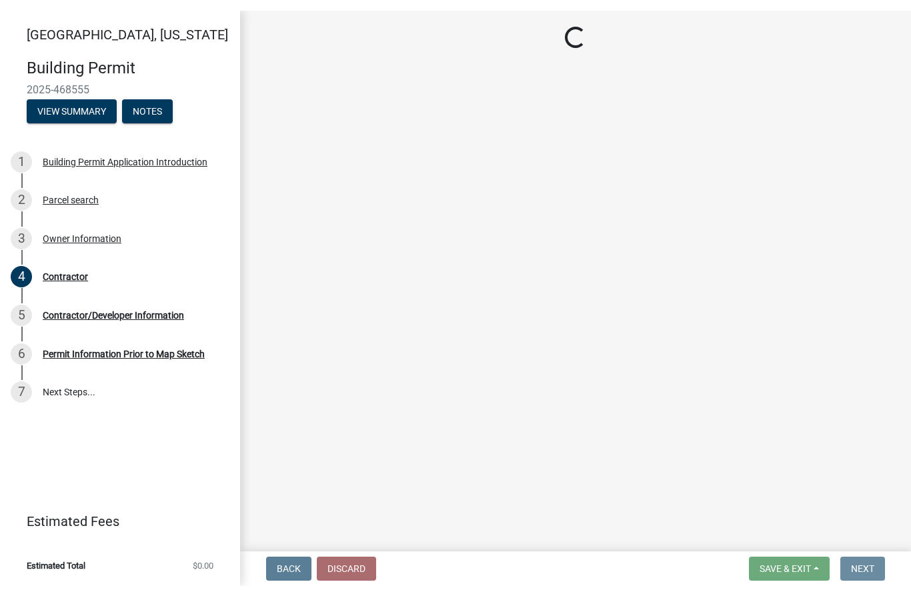
scroll to position [0, 0]
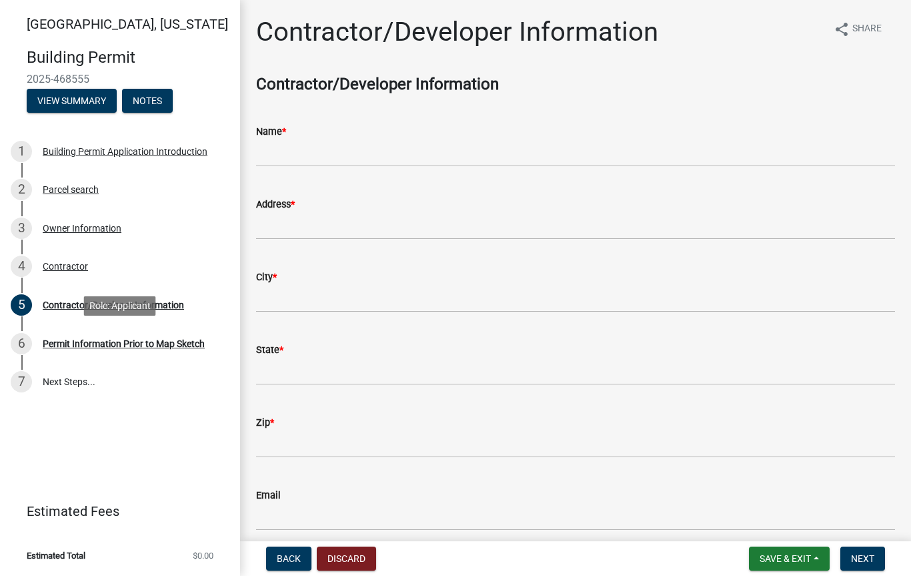
click at [85, 344] on div "Permit Information Prior to Map Sketch" at bounding box center [124, 343] width 162 height 9
click at [142, 344] on div "Permit Information Prior to Map Sketch" at bounding box center [124, 343] width 162 height 9
click at [872, 558] on span "Next" at bounding box center [862, 558] width 23 height 11
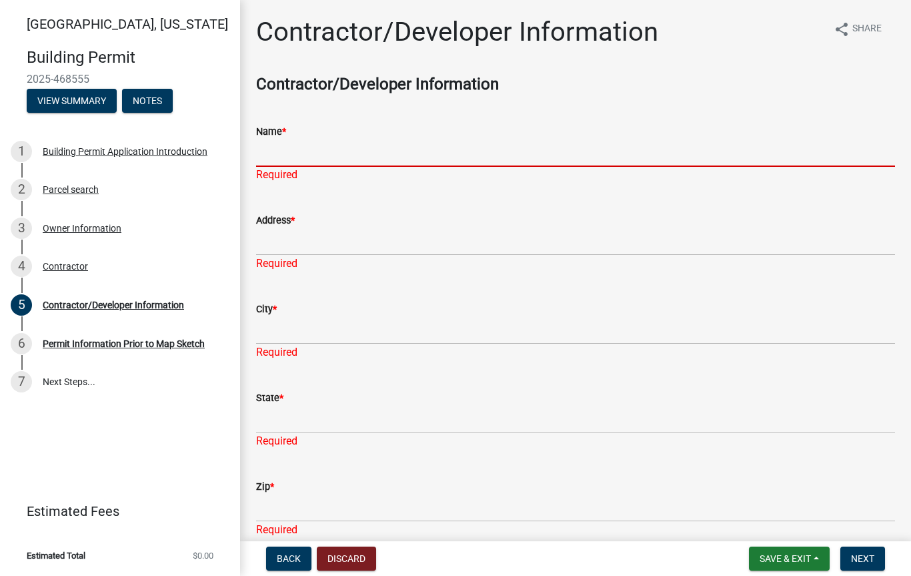
click at [313, 145] on input "Name *" at bounding box center [575, 152] width 639 height 27
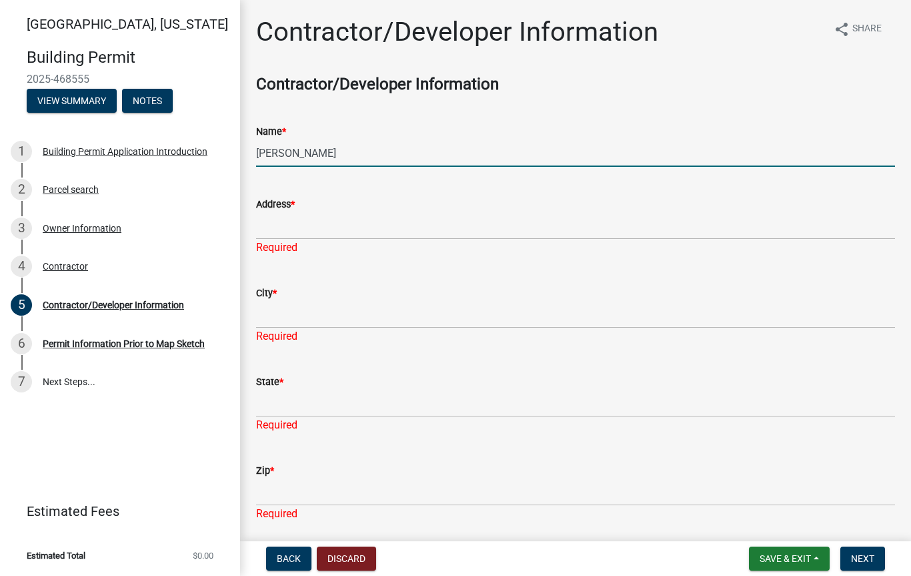
type input "Mark Figueroa"
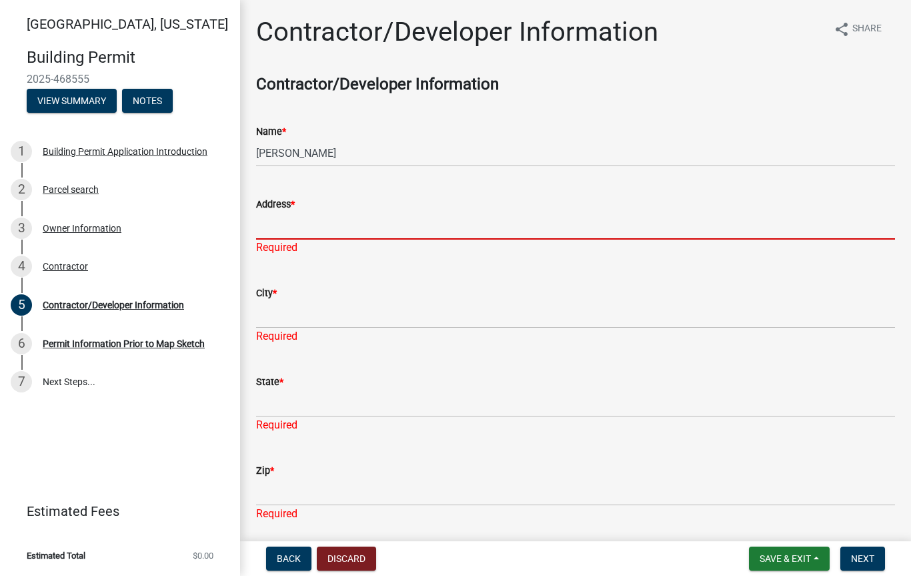
click at [271, 227] on input "Address *" at bounding box center [575, 225] width 639 height 27
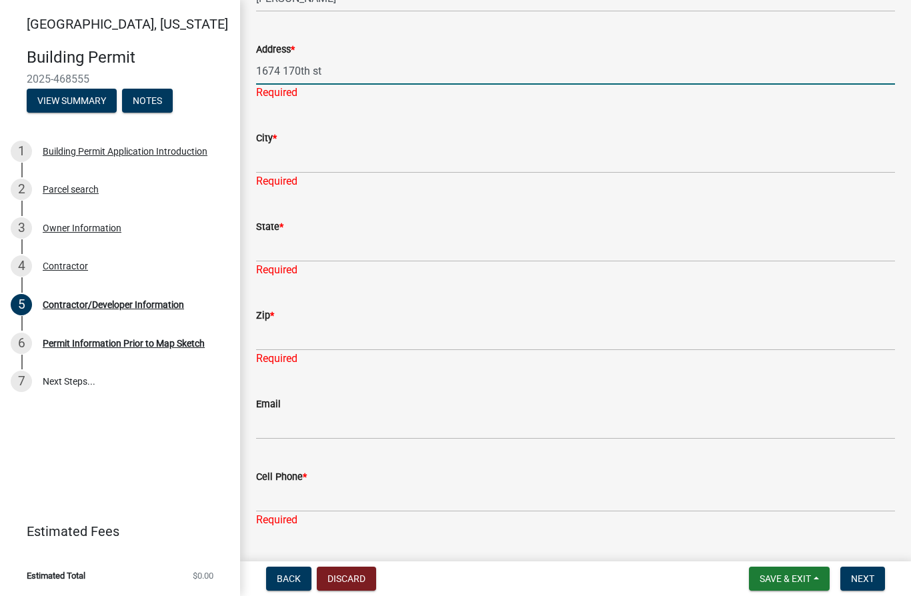
scroll to position [165, 0]
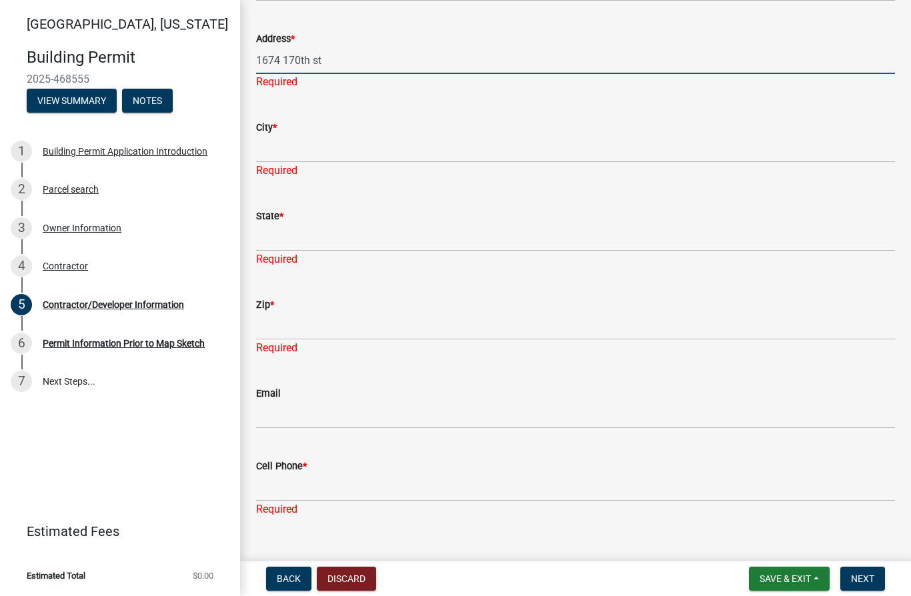
type input "1674 170th st"
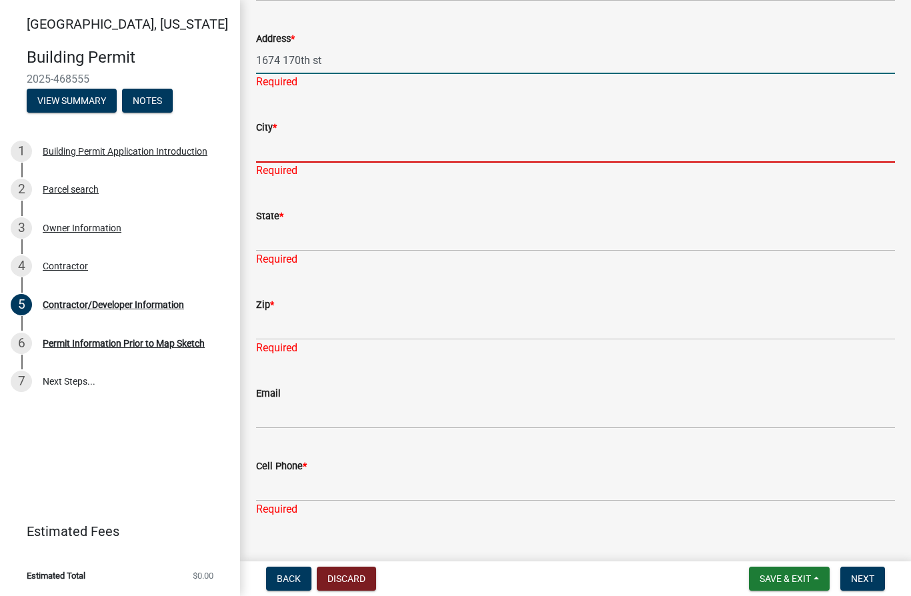
click at [303, 146] on div "City * Required" at bounding box center [575, 140] width 639 height 78
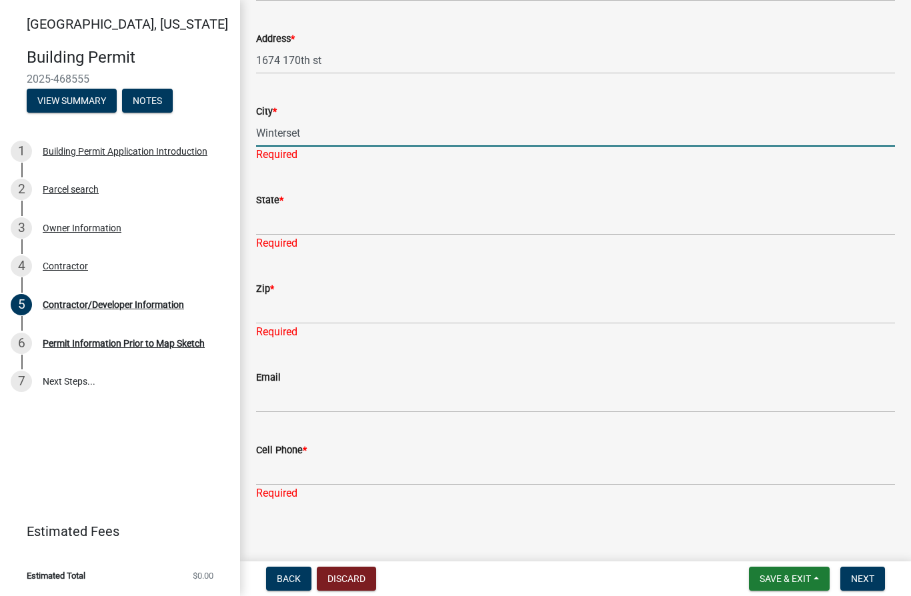
type input "Winterset"
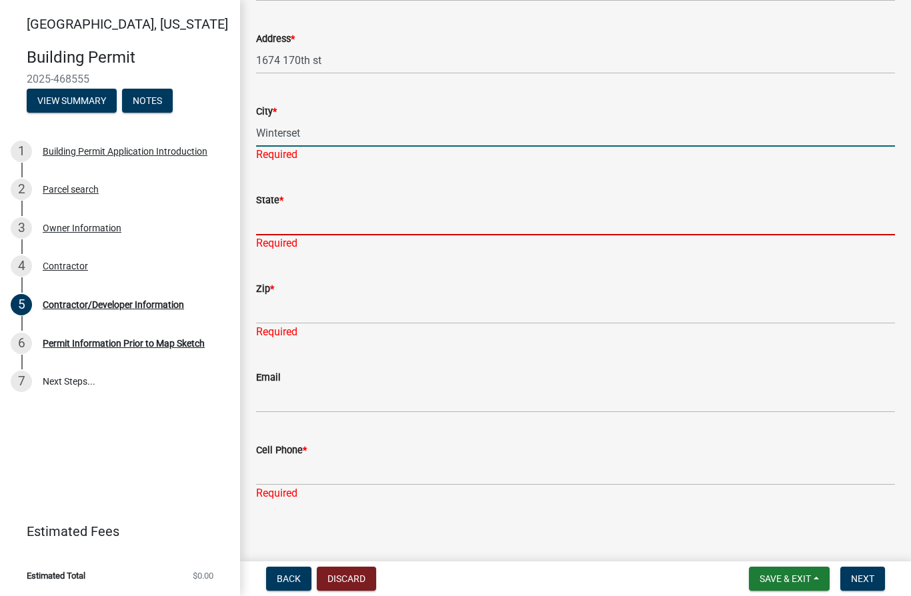
click at [275, 219] on input "State *" at bounding box center [575, 221] width 639 height 27
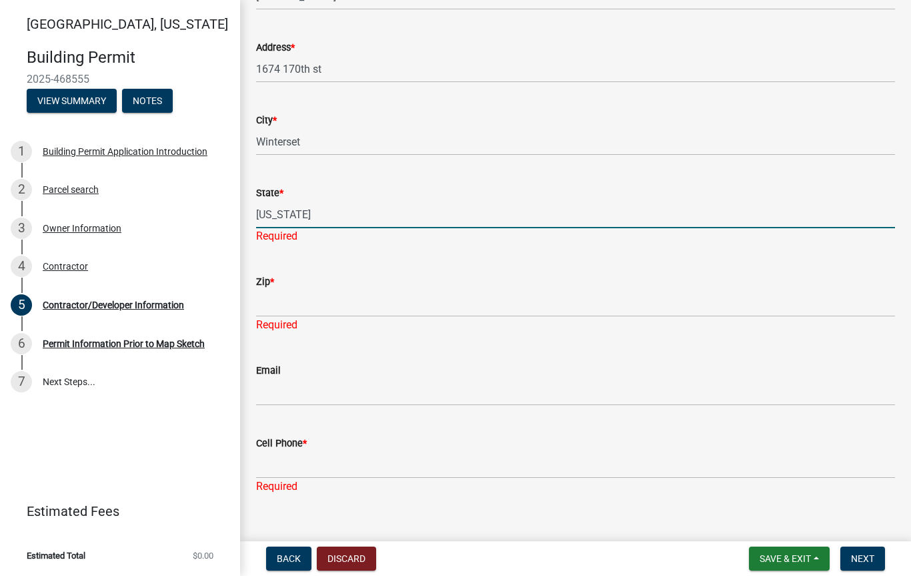
scroll to position [141, 0]
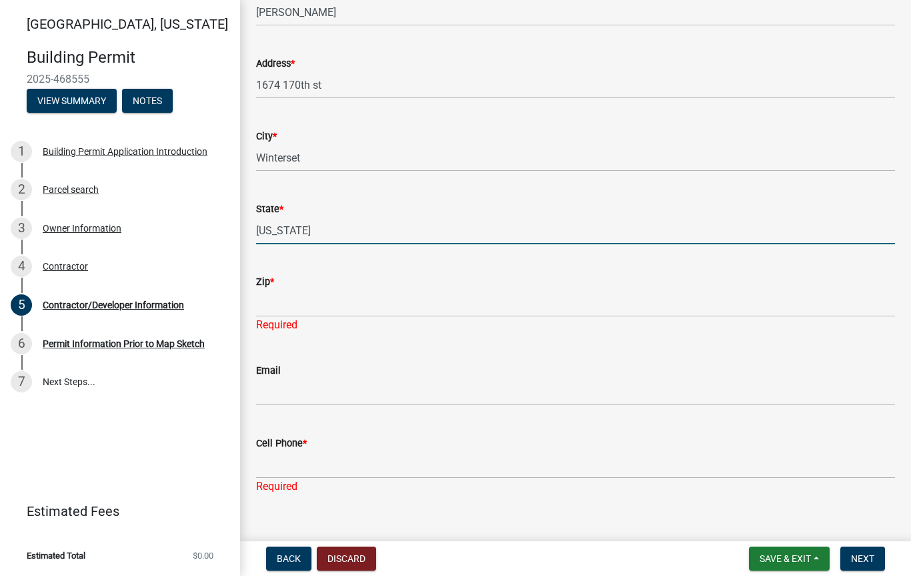
type input "Iowa"
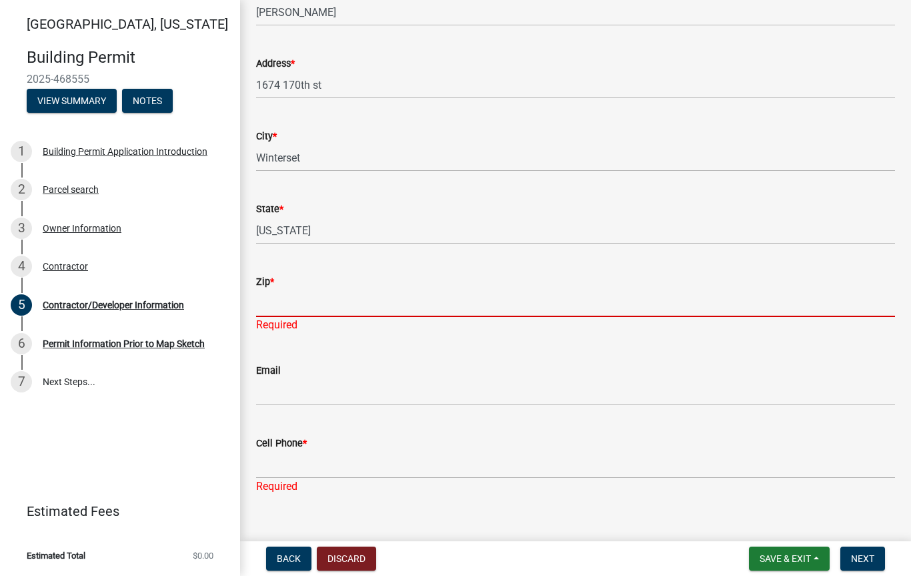
click at [271, 301] on input "Zip *" at bounding box center [575, 302] width 639 height 27
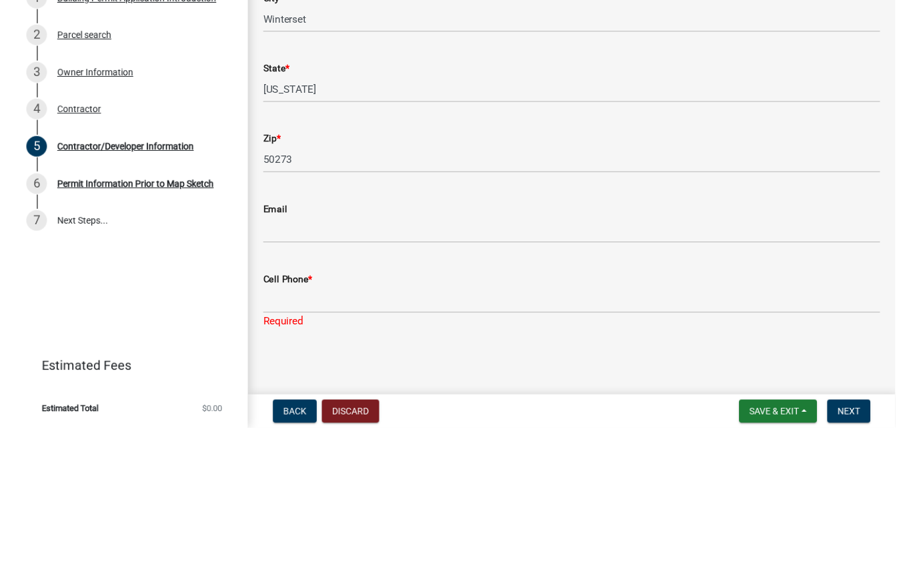
scroll to position [125, 0]
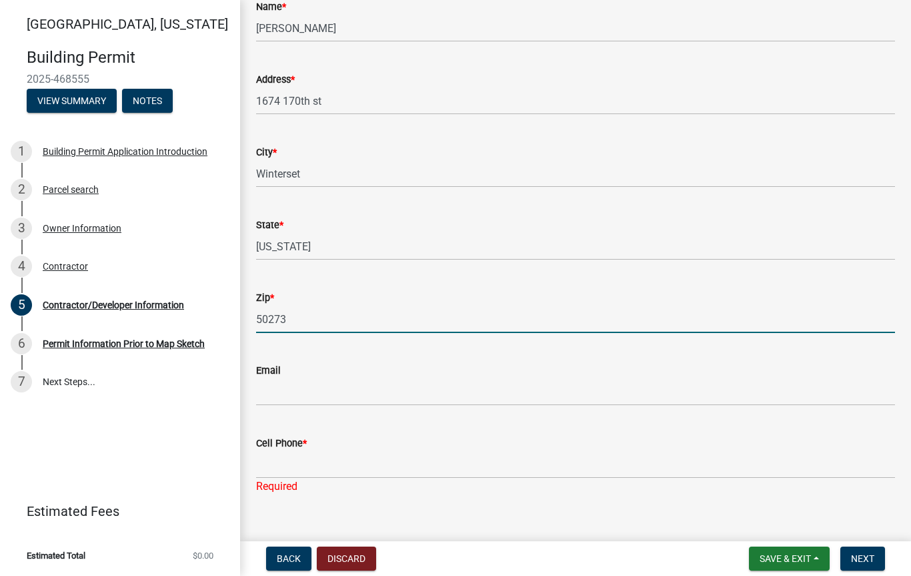
type input "50273"
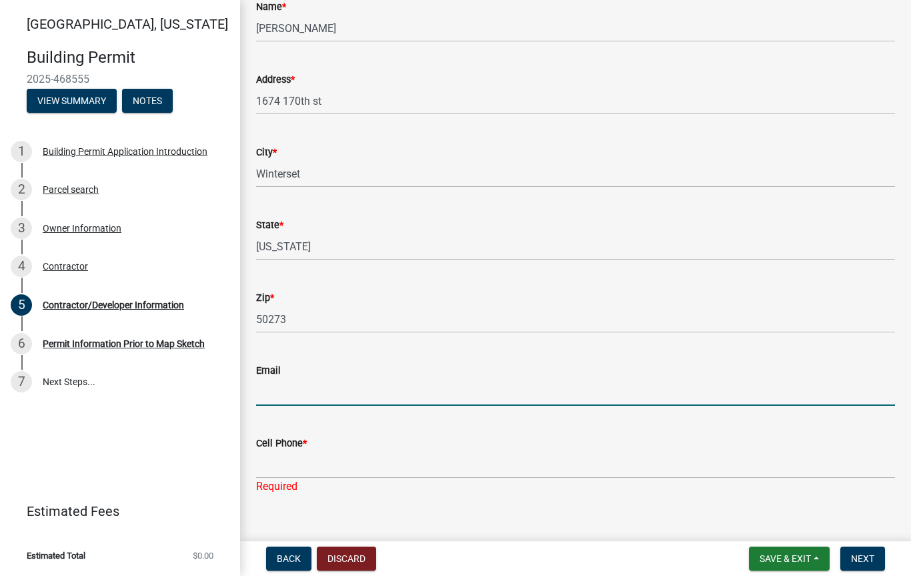
click at [267, 391] on input "Email" at bounding box center [575, 391] width 639 height 27
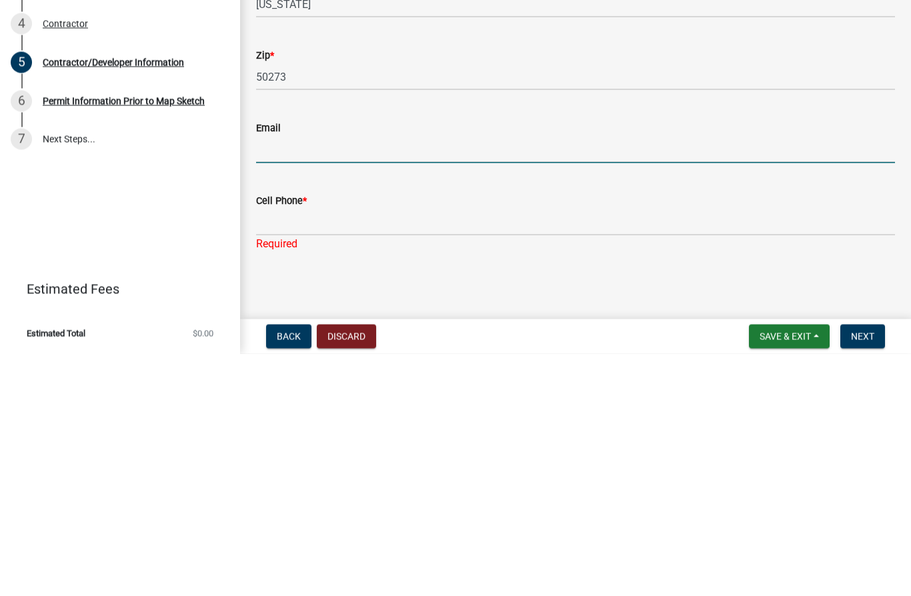
type input "pacdeepdiver@gmail.com"
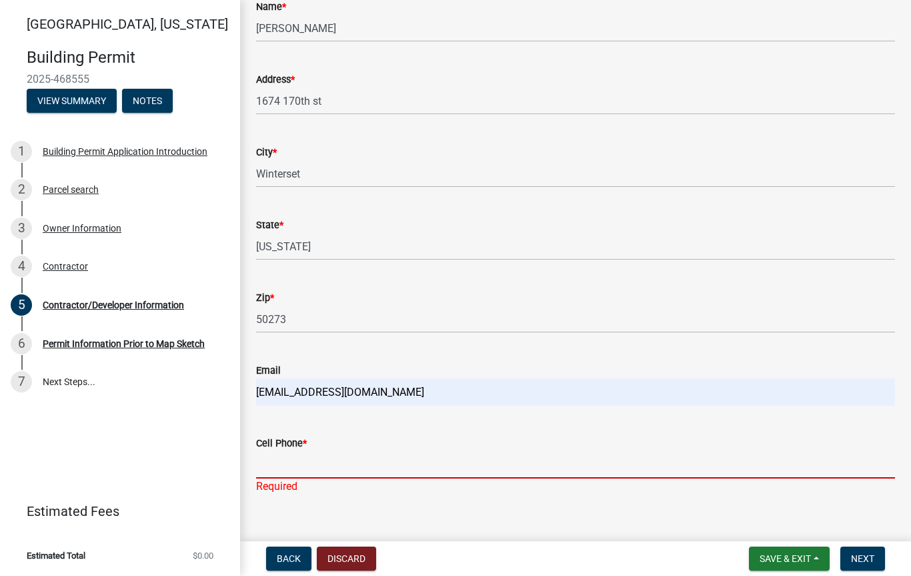
click at [278, 464] on input "Cell Phone *" at bounding box center [575, 464] width 639 height 27
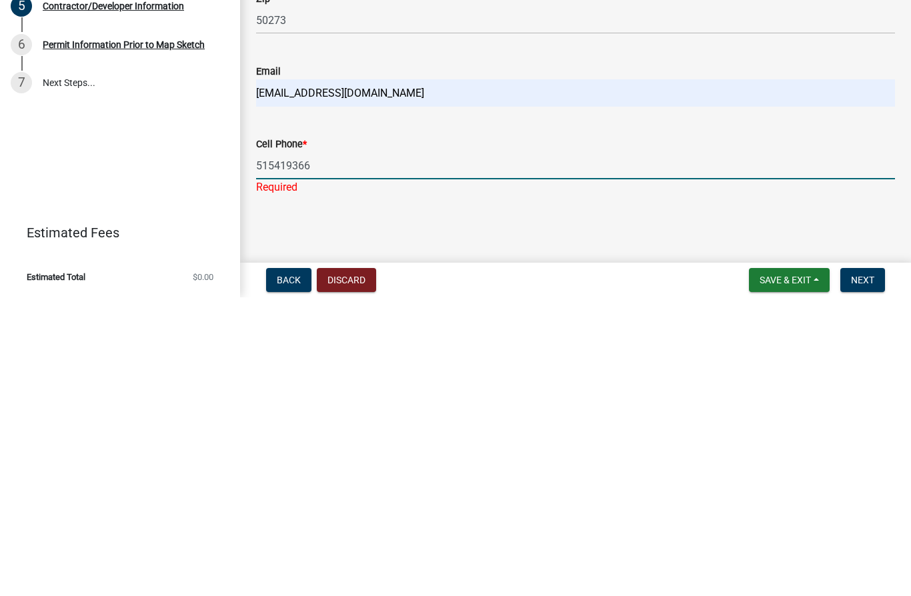
type input "5154193667"
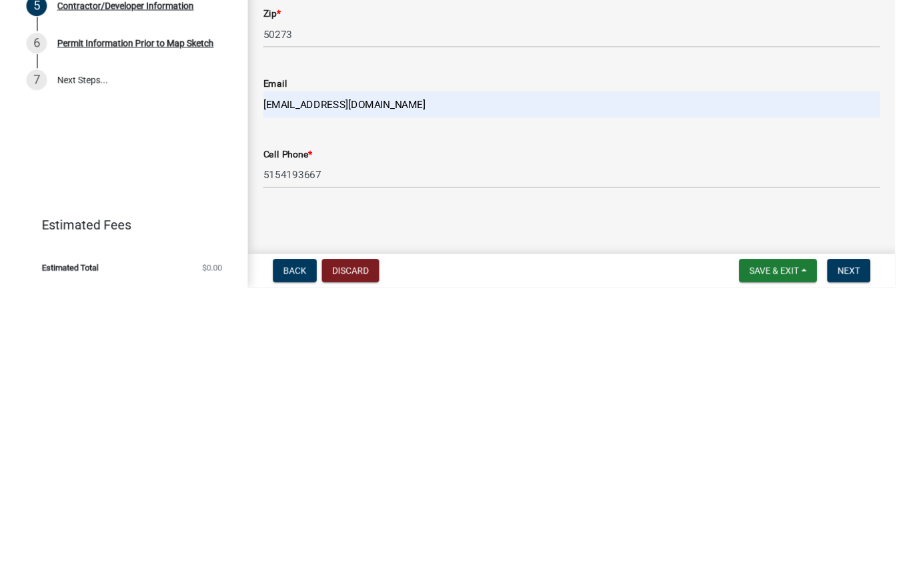
scroll to position [109, 0]
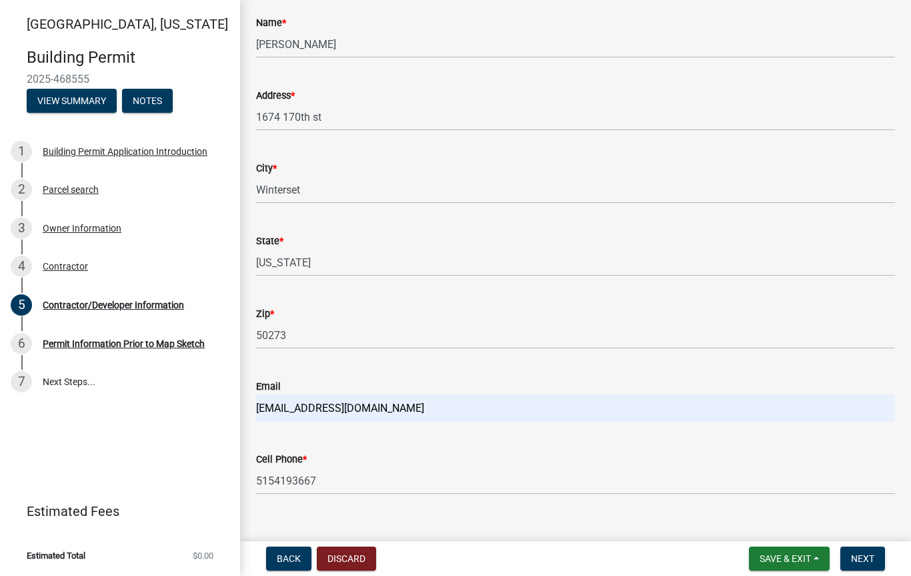
click at [864, 554] on span "Next" at bounding box center [862, 558] width 23 height 11
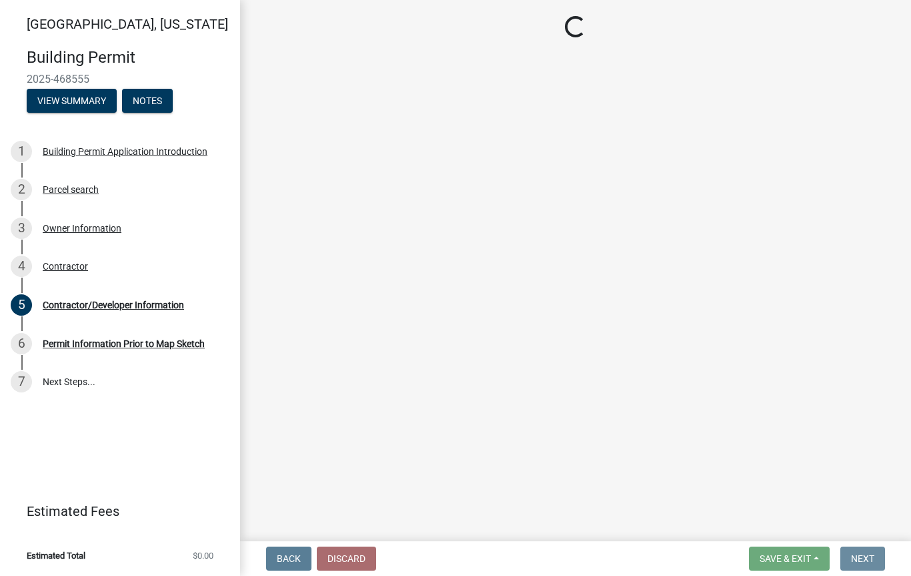
scroll to position [0, 0]
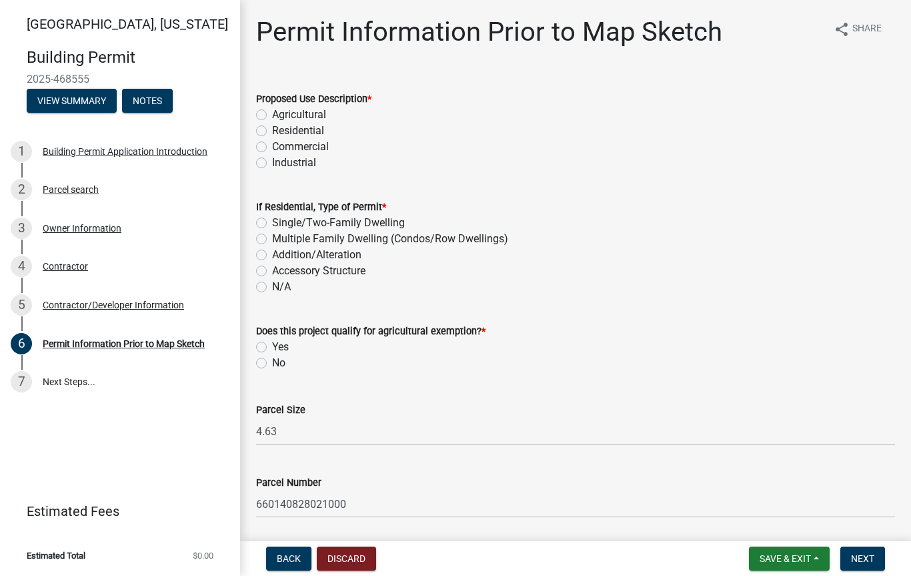
click at [272, 266] on label "Accessory Structure" at bounding box center [318, 271] width 93 height 16
click at [272, 266] on input "Accessory Structure" at bounding box center [276, 267] width 9 height 9
radio input "true"
click at [272, 366] on label "No" at bounding box center [278, 363] width 13 height 16
click at [272, 364] on input "No" at bounding box center [276, 359] width 9 height 9
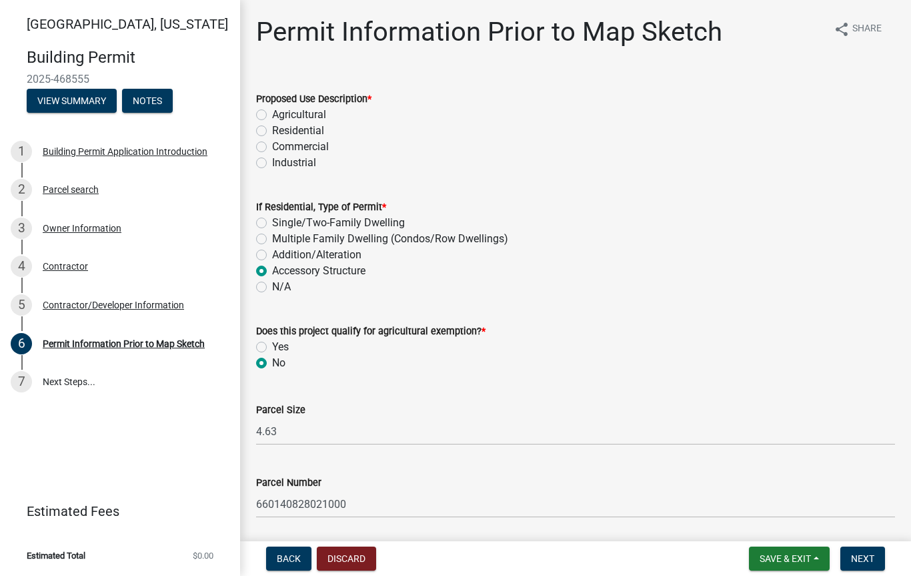
radio input "true"
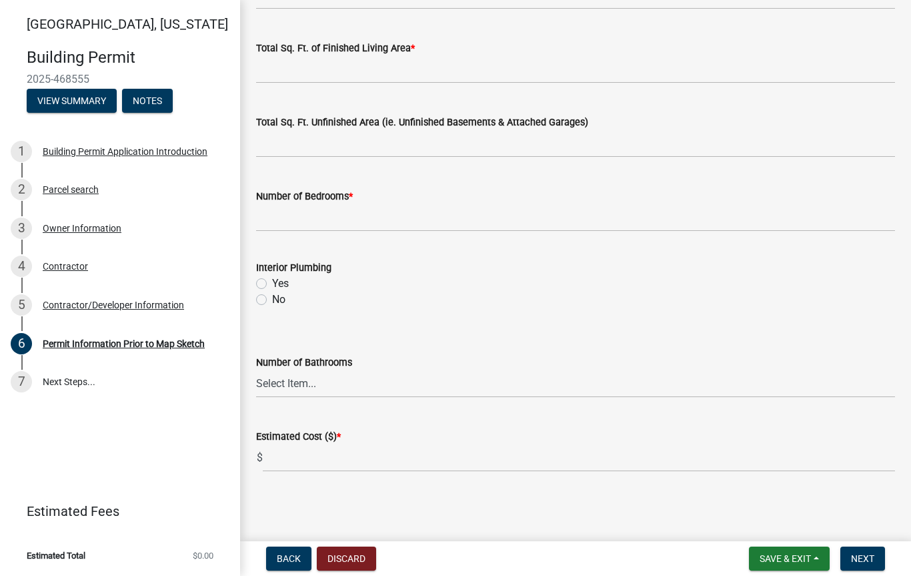
scroll to position [907, 0]
click at [862, 557] on span "Next" at bounding box center [862, 558] width 23 height 11
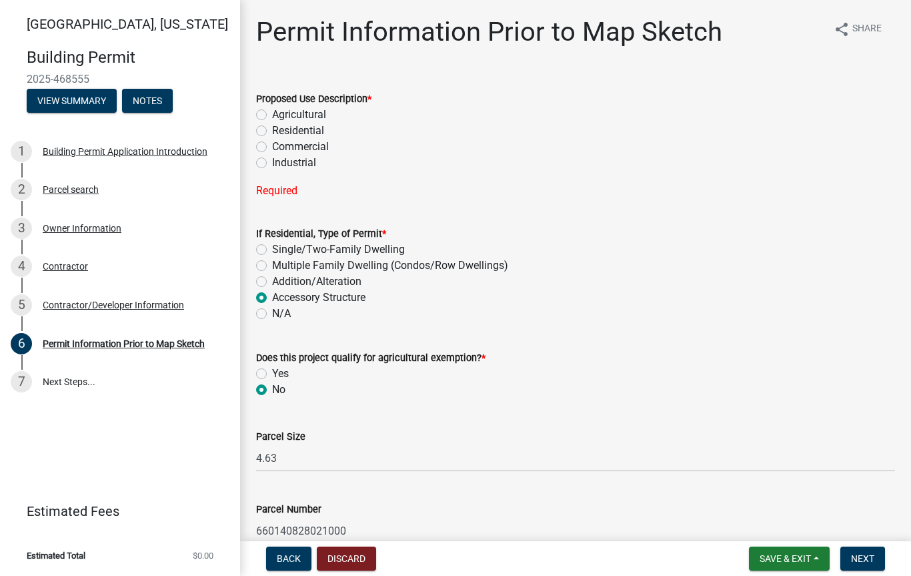
scroll to position [0, 0]
click at [272, 131] on label "Residential" at bounding box center [298, 131] width 52 height 16
click at [272, 131] on input "Residential" at bounding box center [276, 127] width 9 height 9
radio input "true"
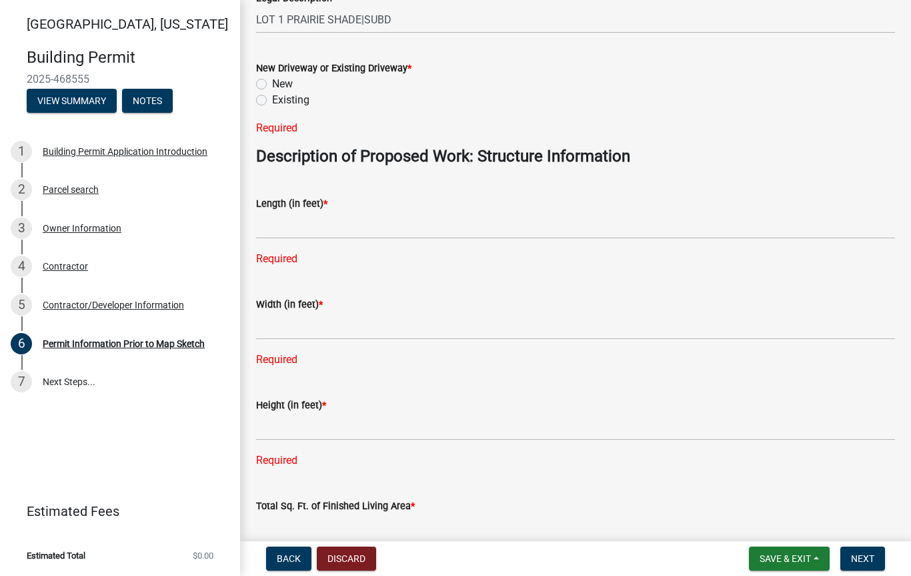
scroll to position [558, 0]
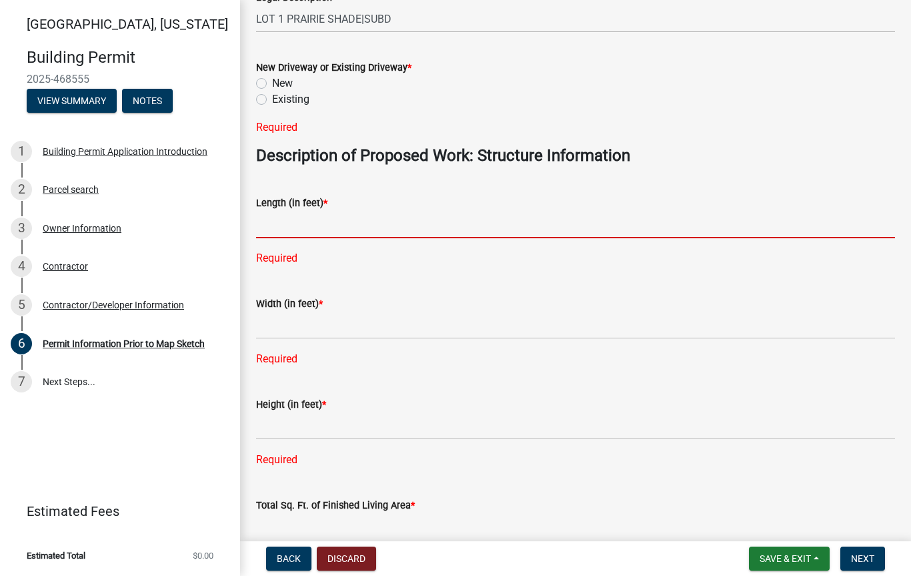
click at [295, 225] on input "text" at bounding box center [575, 224] width 639 height 27
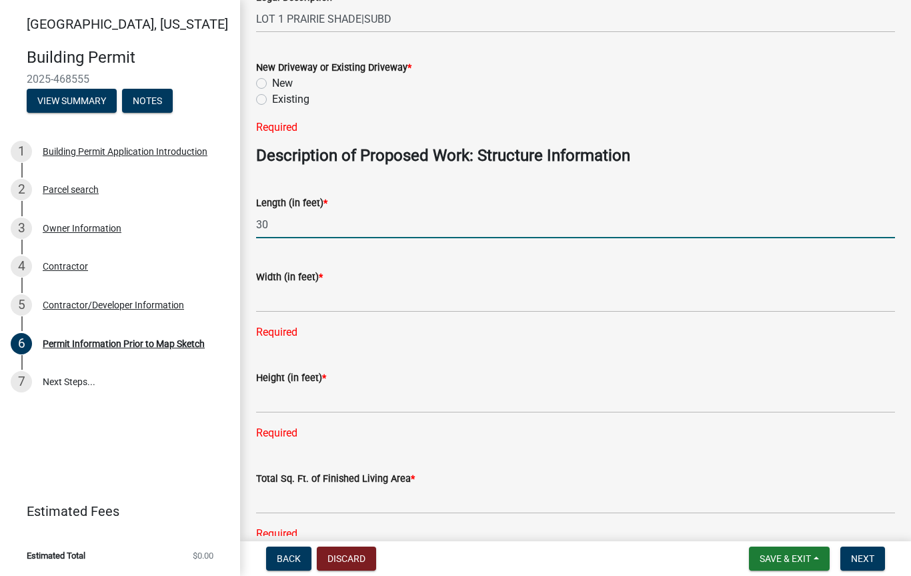
type input "30"
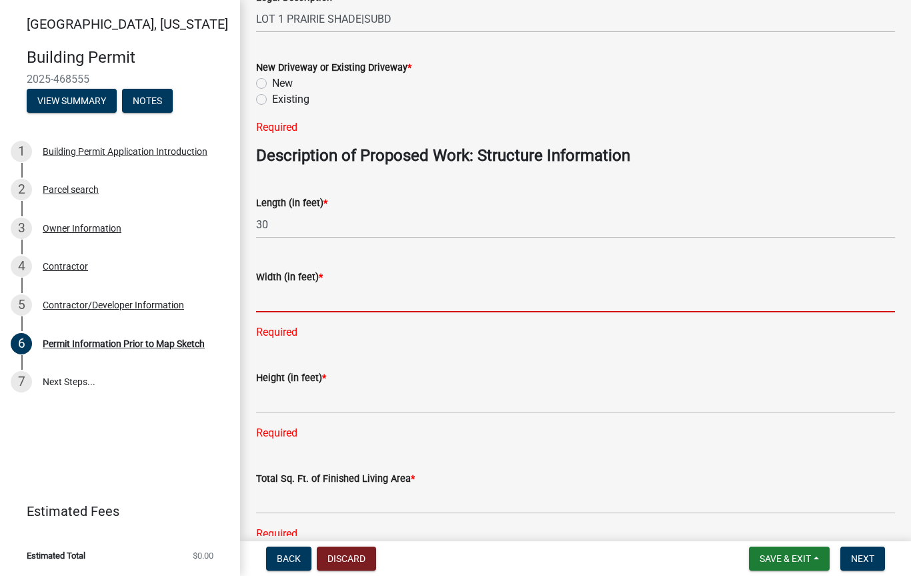
click at [268, 299] on input "text" at bounding box center [575, 298] width 639 height 27
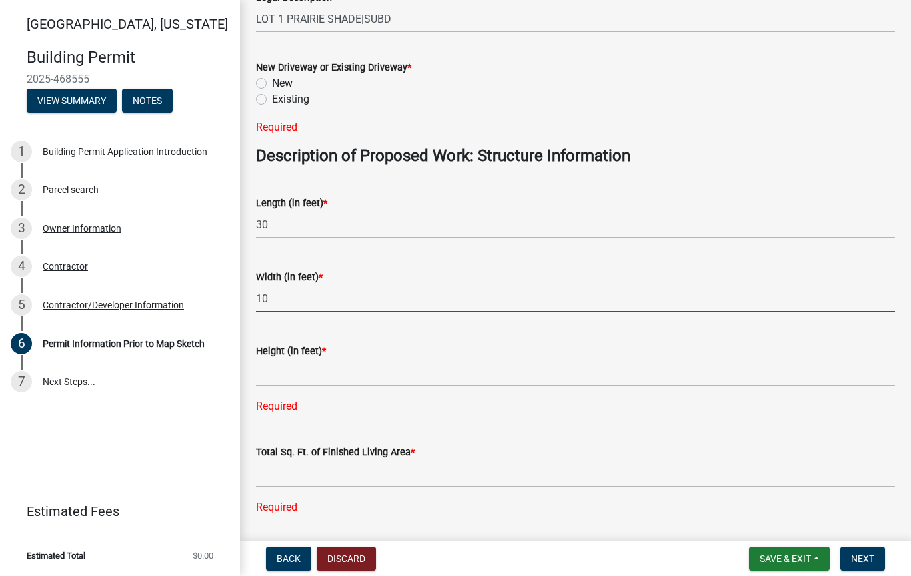
type input "10"
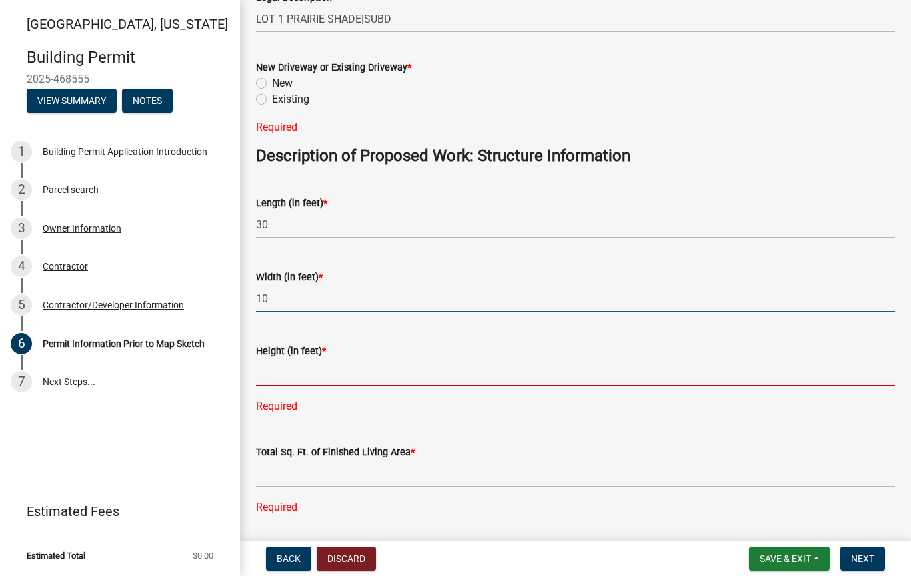
click at [273, 370] on input "text" at bounding box center [575, 372] width 639 height 27
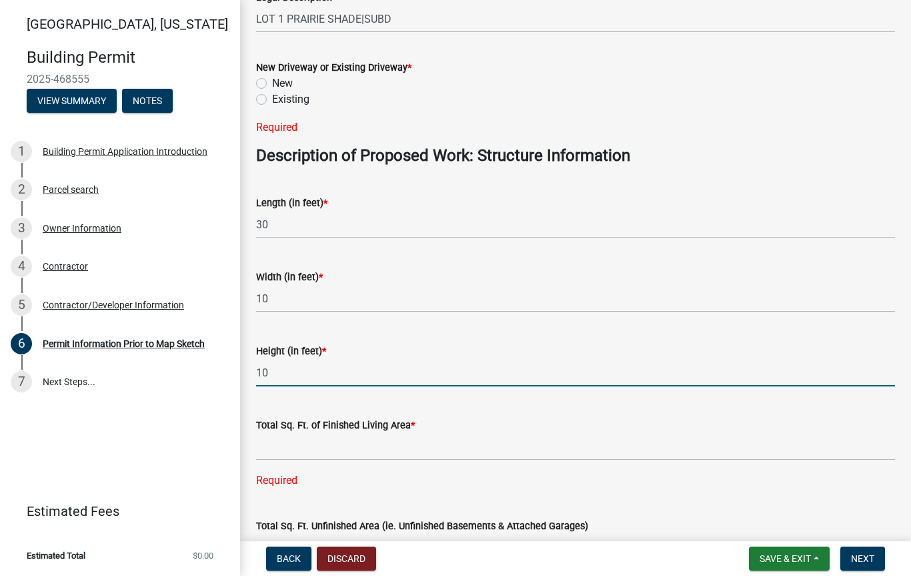
type input "10"
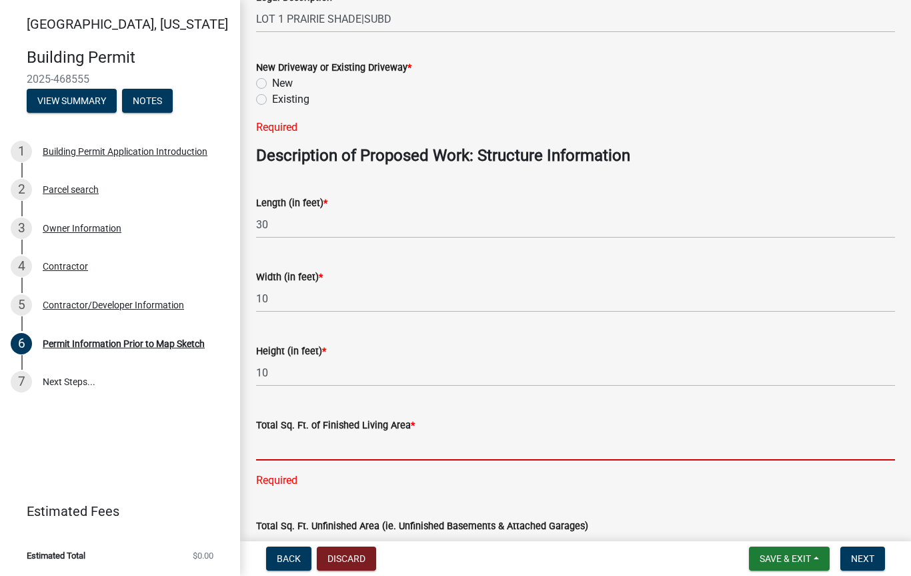
click at [277, 448] on input "text" at bounding box center [575, 446] width 639 height 27
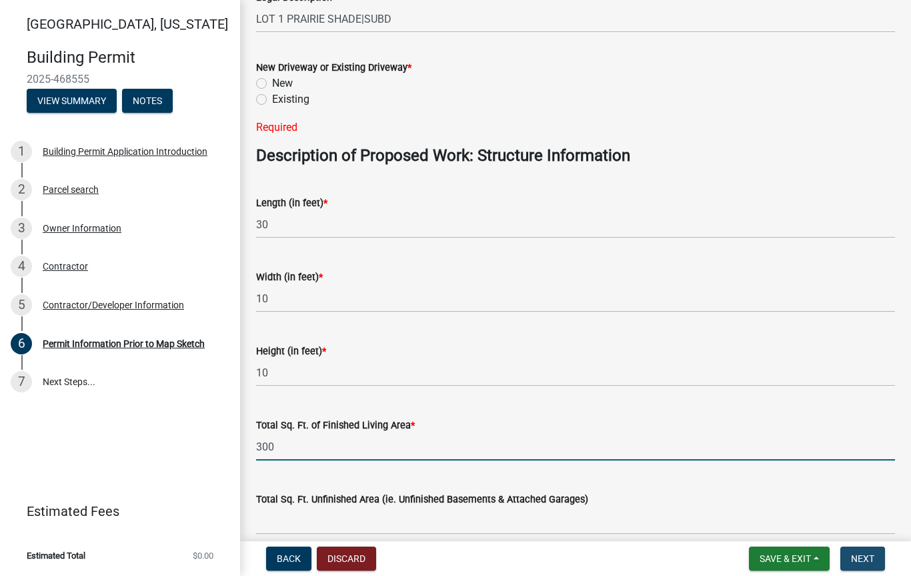
type input "300"
click at [862, 560] on span "Next" at bounding box center [862, 558] width 23 height 11
click at [864, 556] on span "Next" at bounding box center [862, 558] width 23 height 11
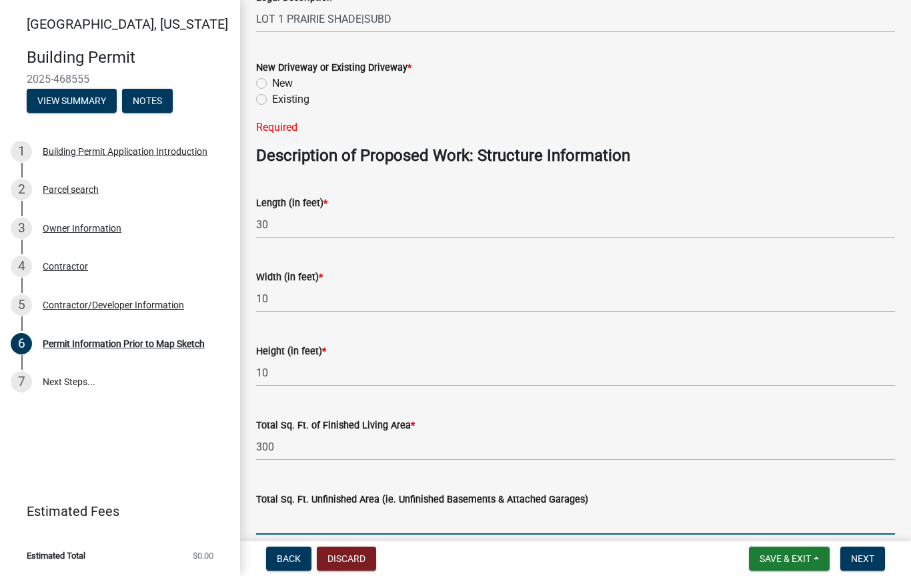
click at [275, 520] on input "text" at bounding box center [575, 520] width 639 height 27
type input "0"
click at [864, 554] on span "Next" at bounding box center [862, 558] width 23 height 11
click at [858, 558] on span "Next" at bounding box center [862, 558] width 23 height 11
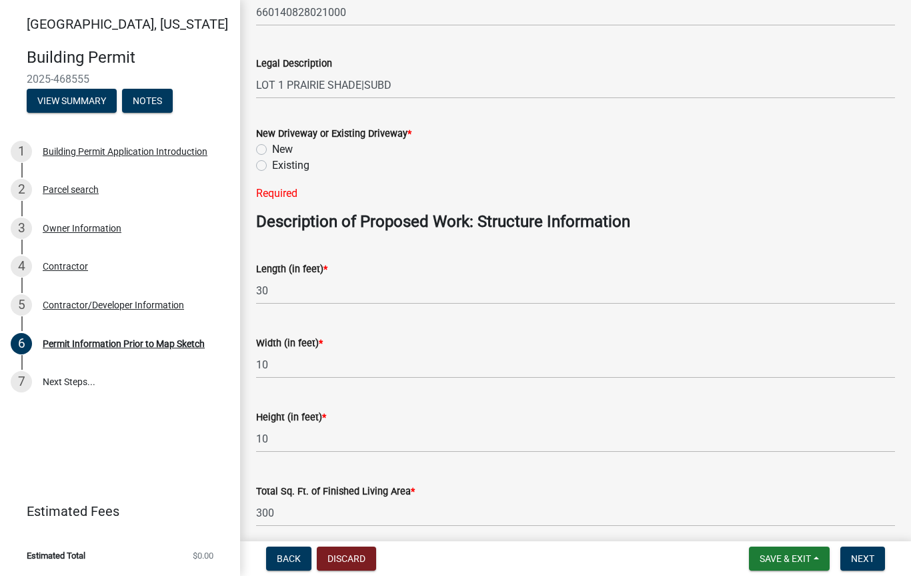
scroll to position [500, 0]
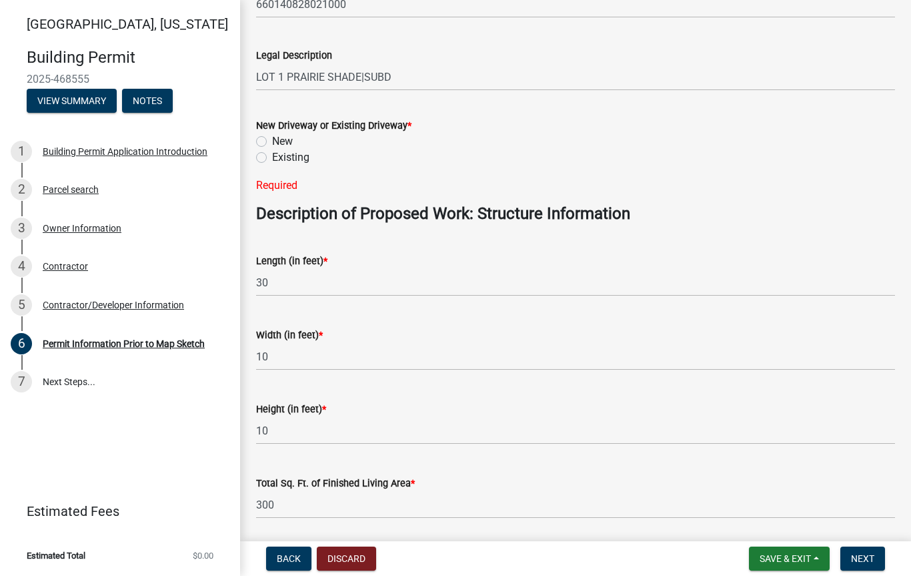
click at [281, 192] on div "Required" at bounding box center [575, 185] width 639 height 16
click at [300, 237] on div "Length (in feet) * 30" at bounding box center [575, 265] width 639 height 62
click at [305, 239] on div "Length (in feet) * 30" at bounding box center [575, 265] width 639 height 62
click at [343, 236] on div "Length (in feet) * 30" at bounding box center [575, 265] width 639 height 62
click at [275, 185] on div "Required" at bounding box center [575, 185] width 639 height 16
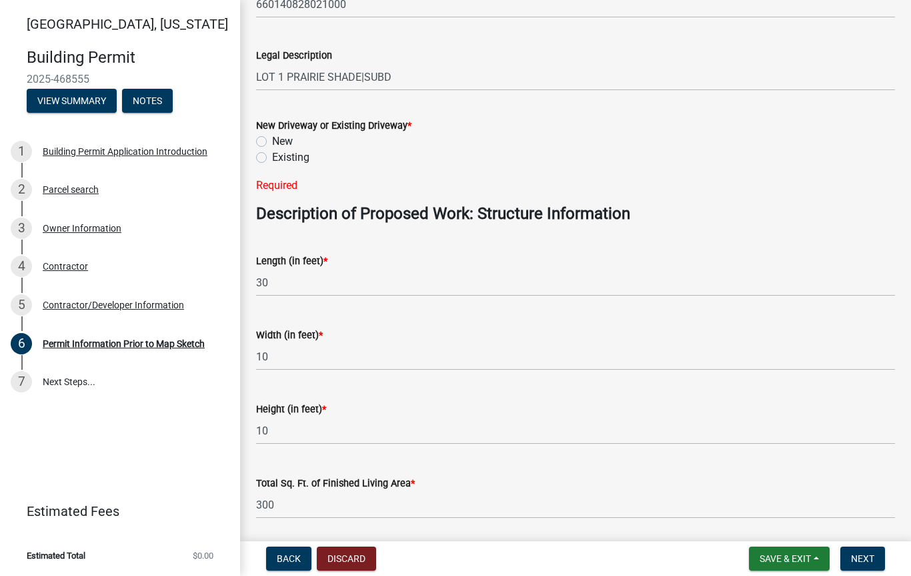
click at [297, 178] on div "Required" at bounding box center [575, 185] width 639 height 16
click at [272, 162] on label "Existing" at bounding box center [290, 157] width 37 height 16
click at [272, 158] on input "Existing" at bounding box center [276, 153] width 9 height 9
radio input "true"
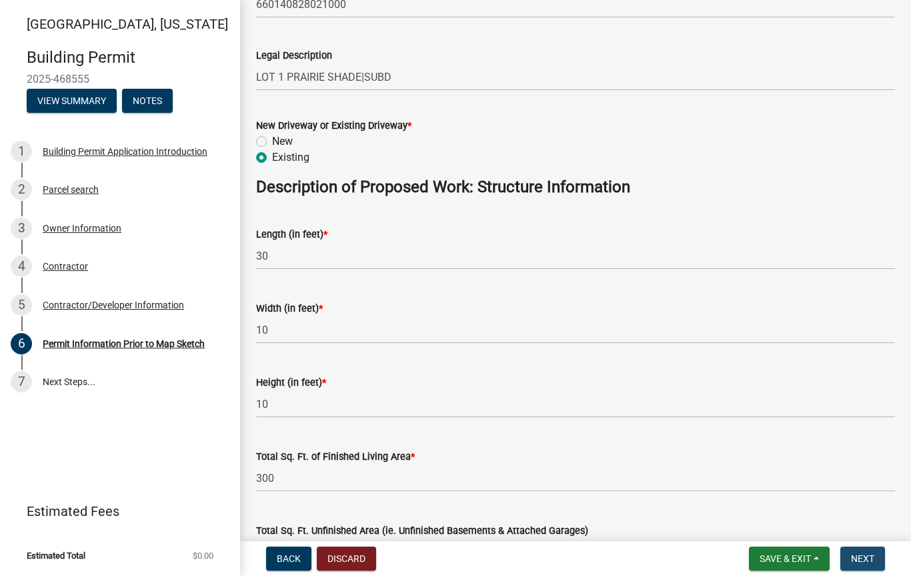
click at [864, 555] on span "Next" at bounding box center [862, 558] width 23 height 11
click at [864, 553] on span "Next" at bounding box center [862, 558] width 23 height 11
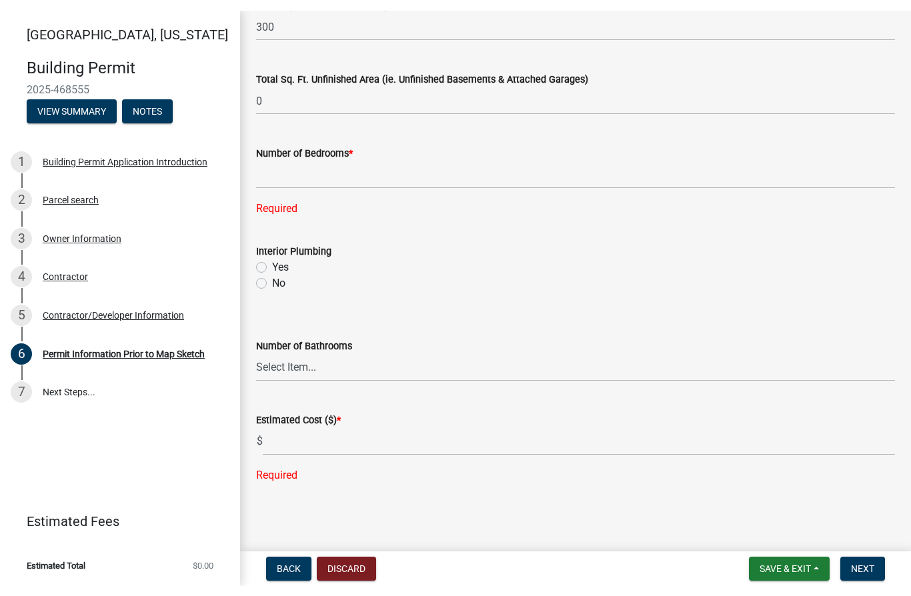
scroll to position [960, 0]
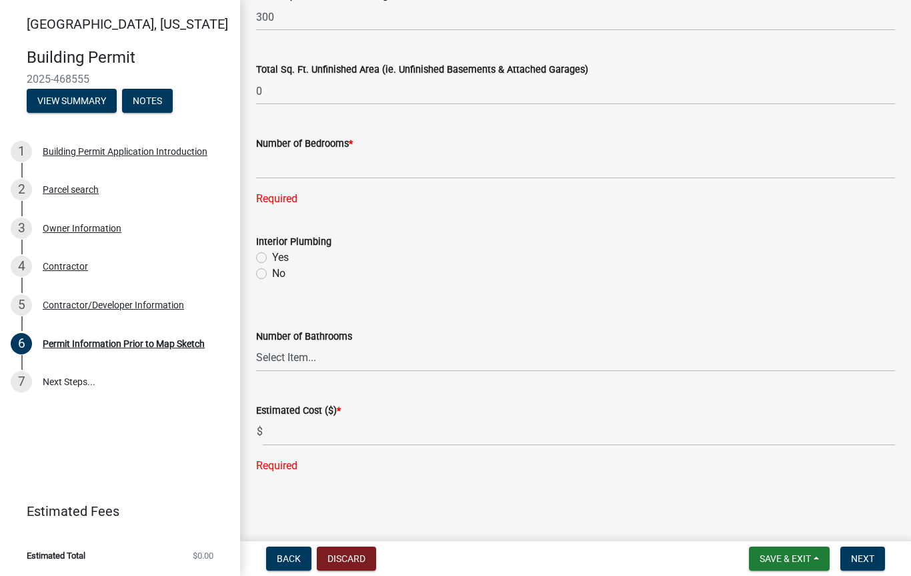
click at [272, 272] on label "No" at bounding box center [278, 273] width 13 height 16
click at [272, 272] on input "No" at bounding box center [276, 269] width 9 height 9
radio input "true"
click at [864, 557] on span "Next" at bounding box center [862, 558] width 23 height 11
click at [289, 354] on select "Select Item... 0 1 2 3 4 5 6" at bounding box center [575, 357] width 639 height 27
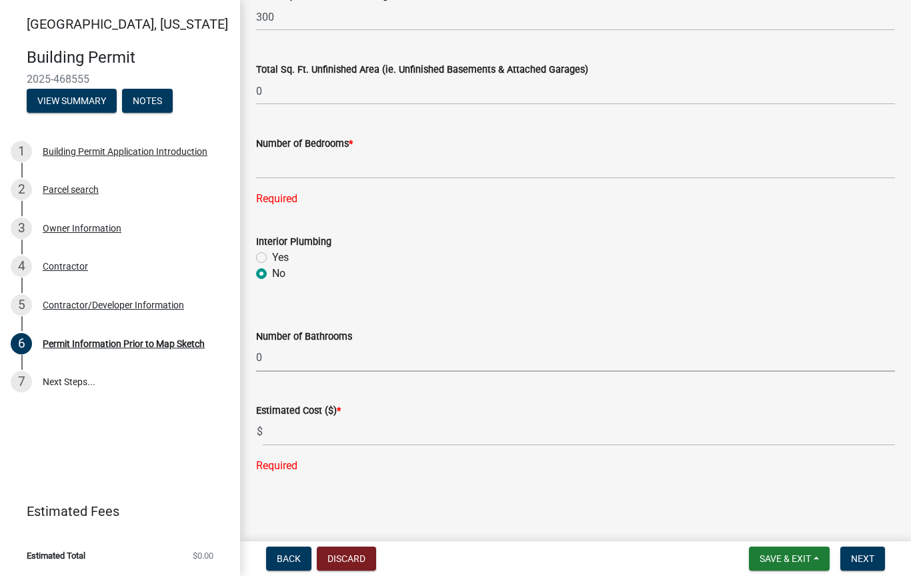
select select "6b2626da-78ea-4ec6-8513-ccc18f4ad425"
click at [300, 430] on input "text" at bounding box center [579, 431] width 632 height 27
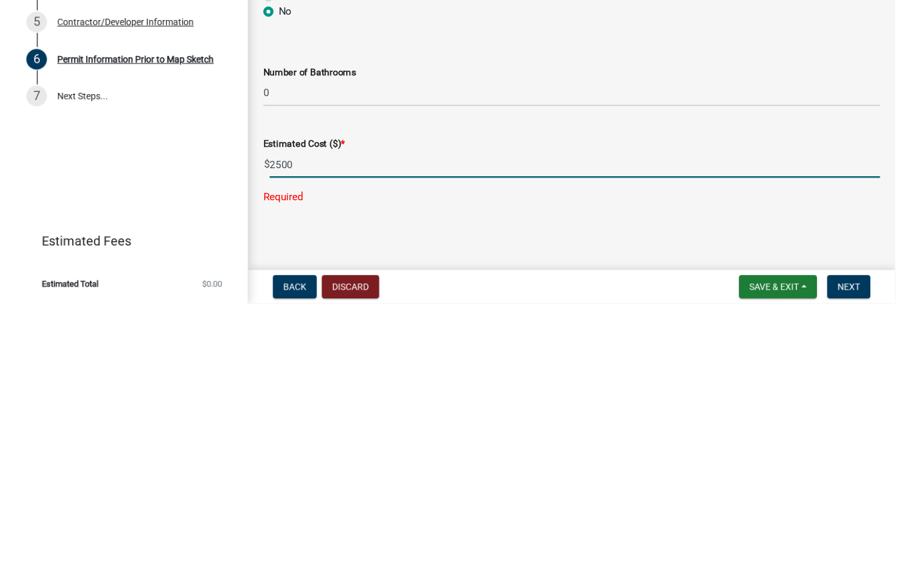
scroll to position [913, 0]
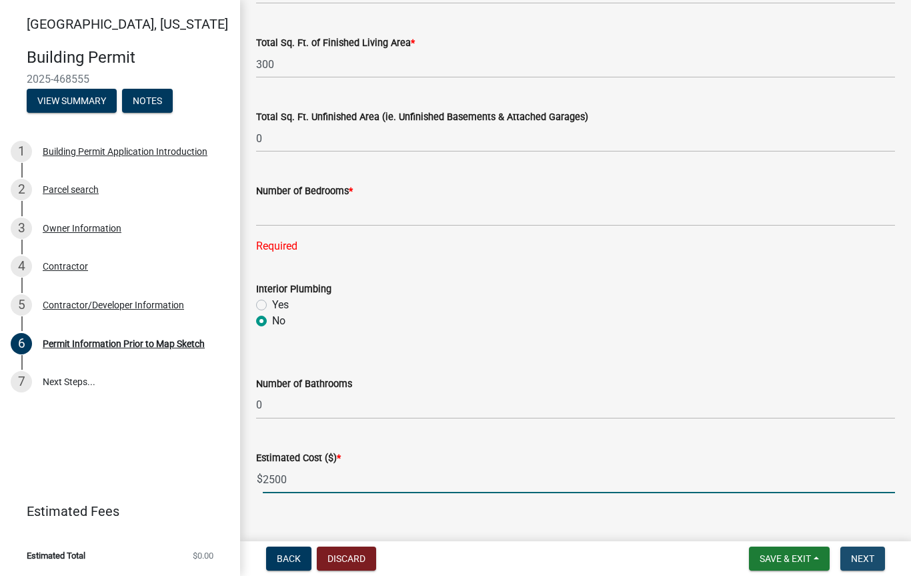
type input "2500"
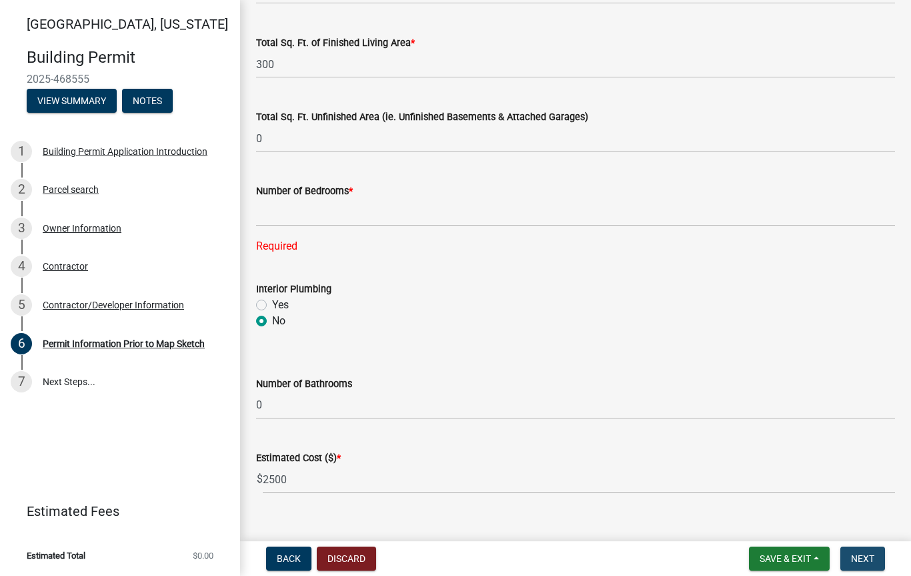
click at [855, 555] on span "Next" at bounding box center [862, 558] width 23 height 11
click at [870, 554] on span "Next" at bounding box center [862, 558] width 23 height 11
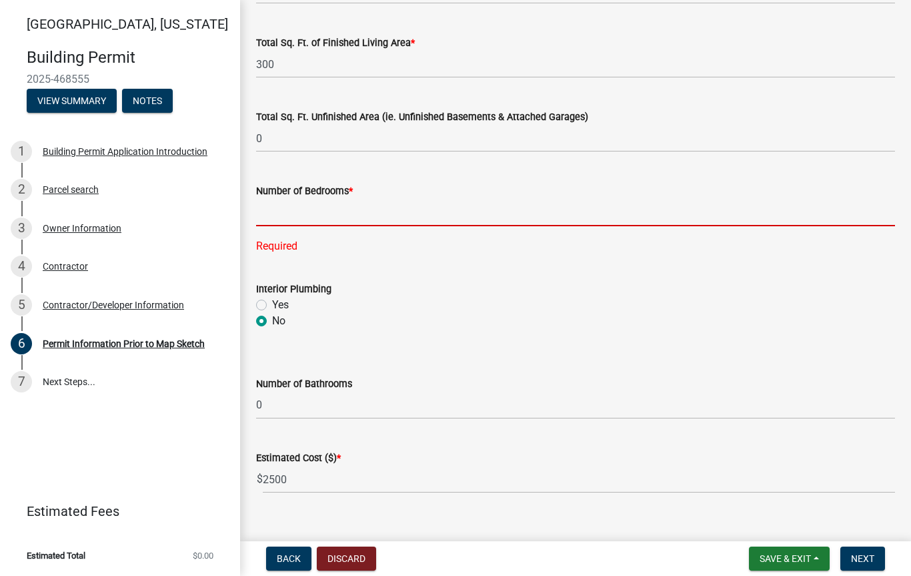
click at [285, 207] on input "text" at bounding box center [575, 212] width 639 height 27
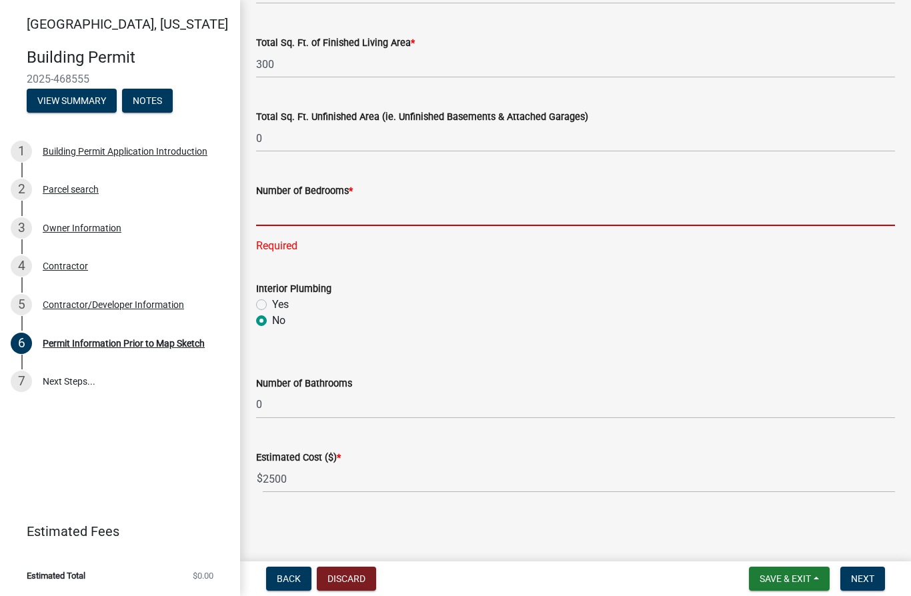
type input "0"
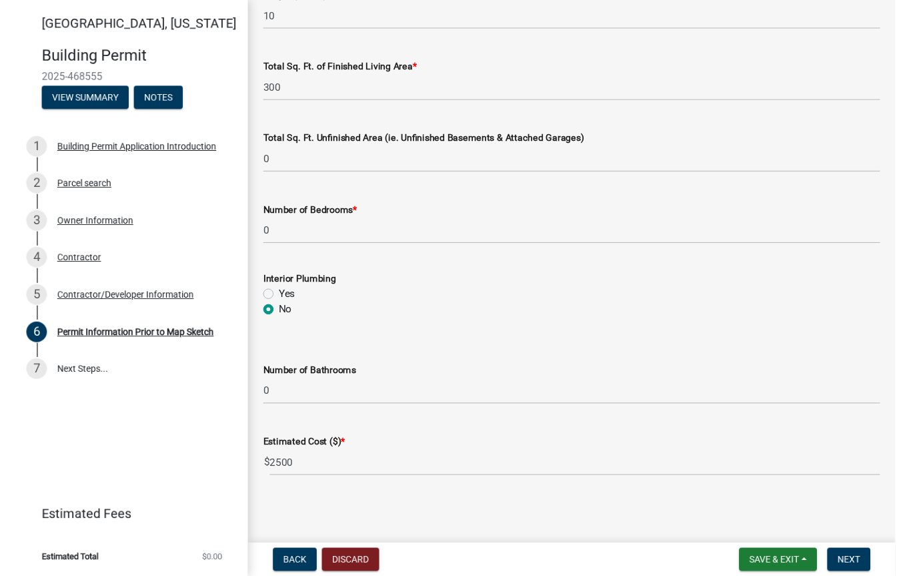
scroll to position [886, 0]
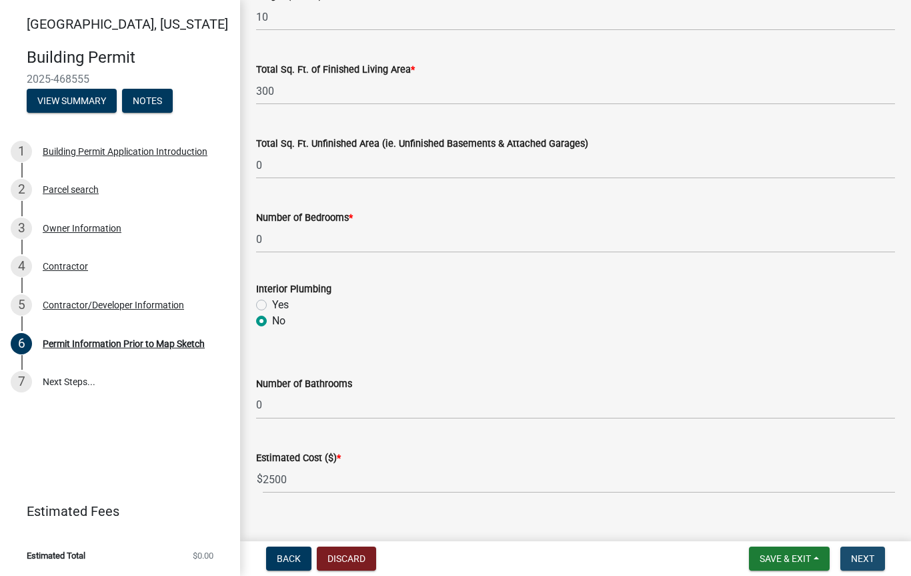
click at [868, 556] on span "Next" at bounding box center [862, 558] width 23 height 11
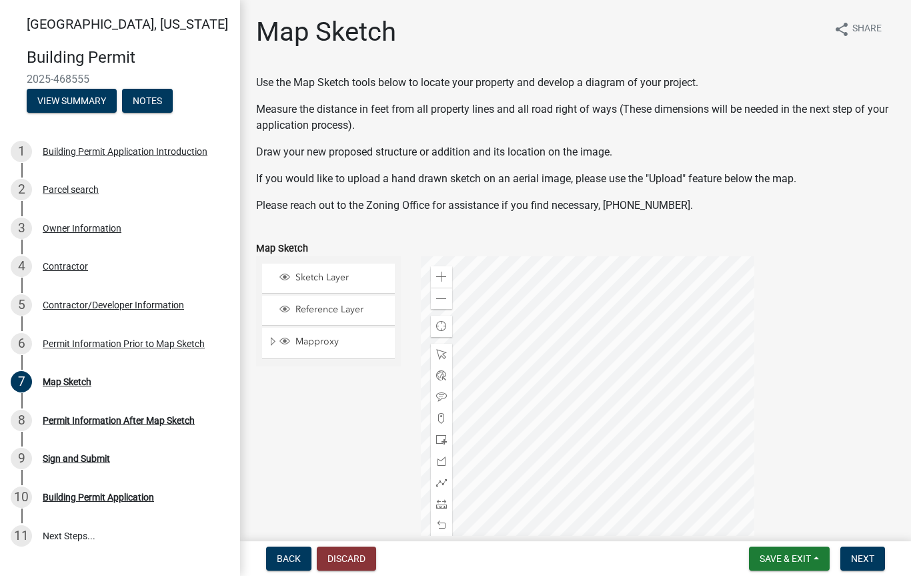
click at [342, 556] on button "Discard" at bounding box center [346, 558] width 59 height 24
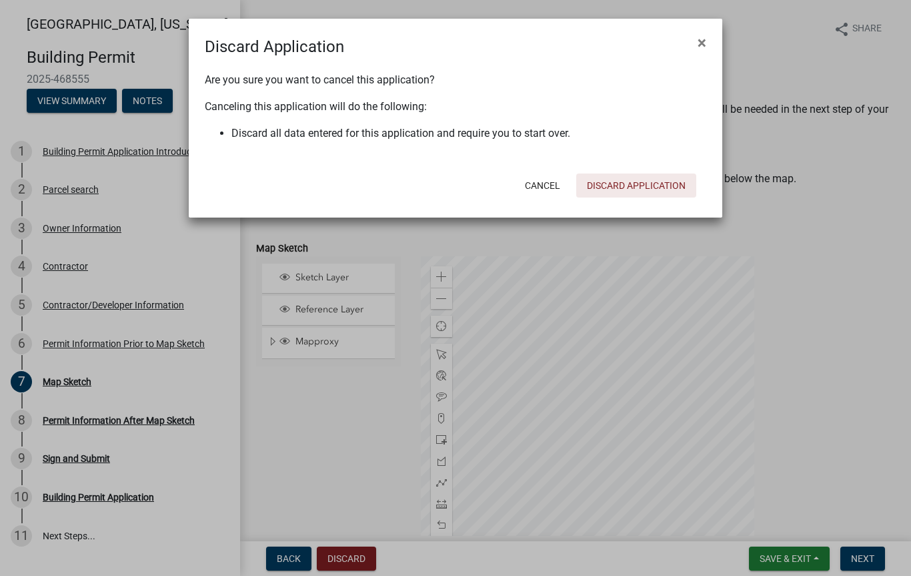
click at [621, 183] on button "Discard Application" at bounding box center [636, 185] width 120 height 24
